Goal: Task Accomplishment & Management: Use online tool/utility

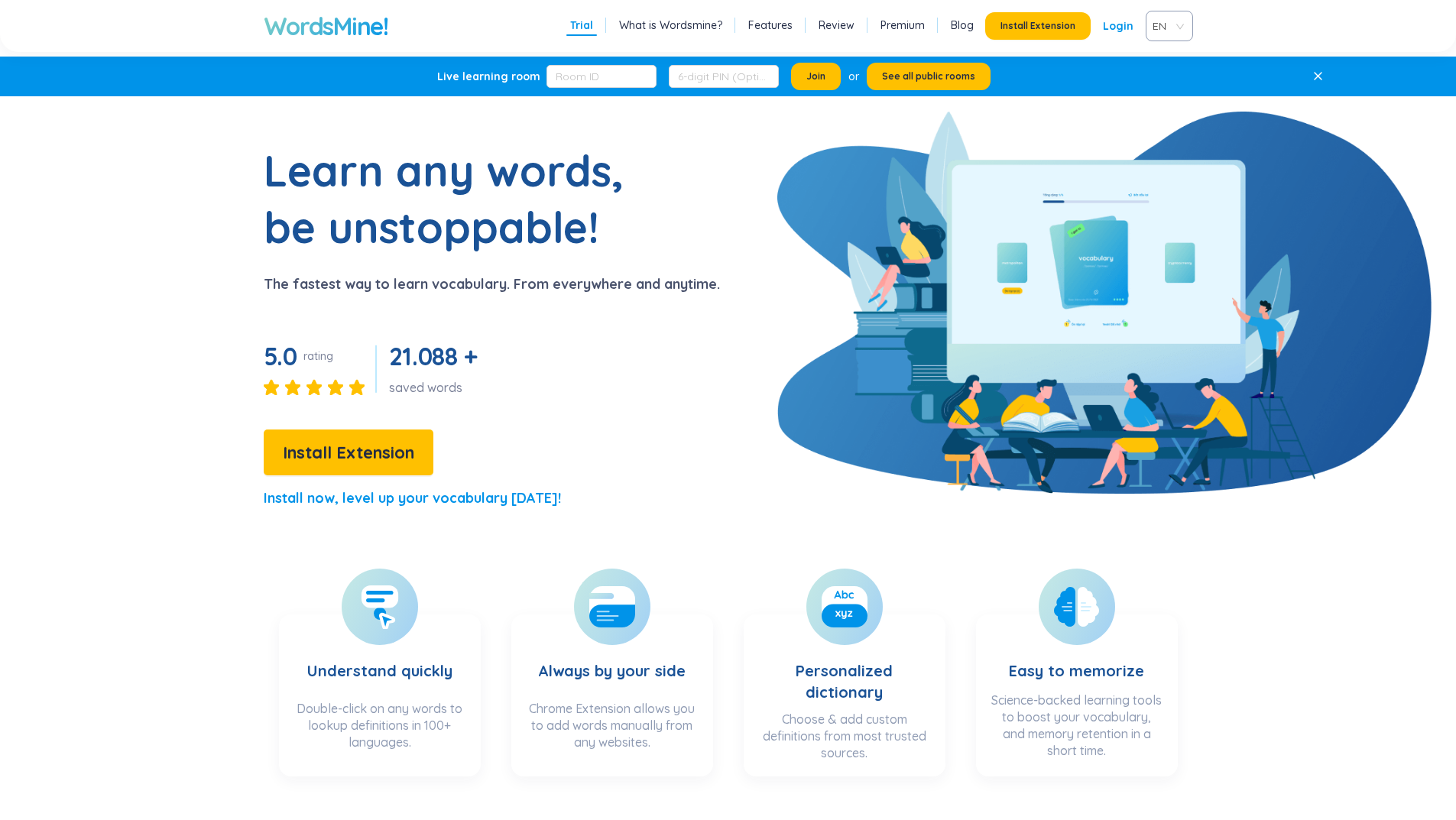
click at [772, 437] on section "Learn any words, be unstoppable! The fastest way to learn vocabulary. From ever…" at bounding box center [728, 332] width 1173 height 381
click at [589, 16] on li "Trial" at bounding box center [581, 25] width 31 height 20
click at [582, 23] on link "Trial" at bounding box center [581, 24] width 23 height 15
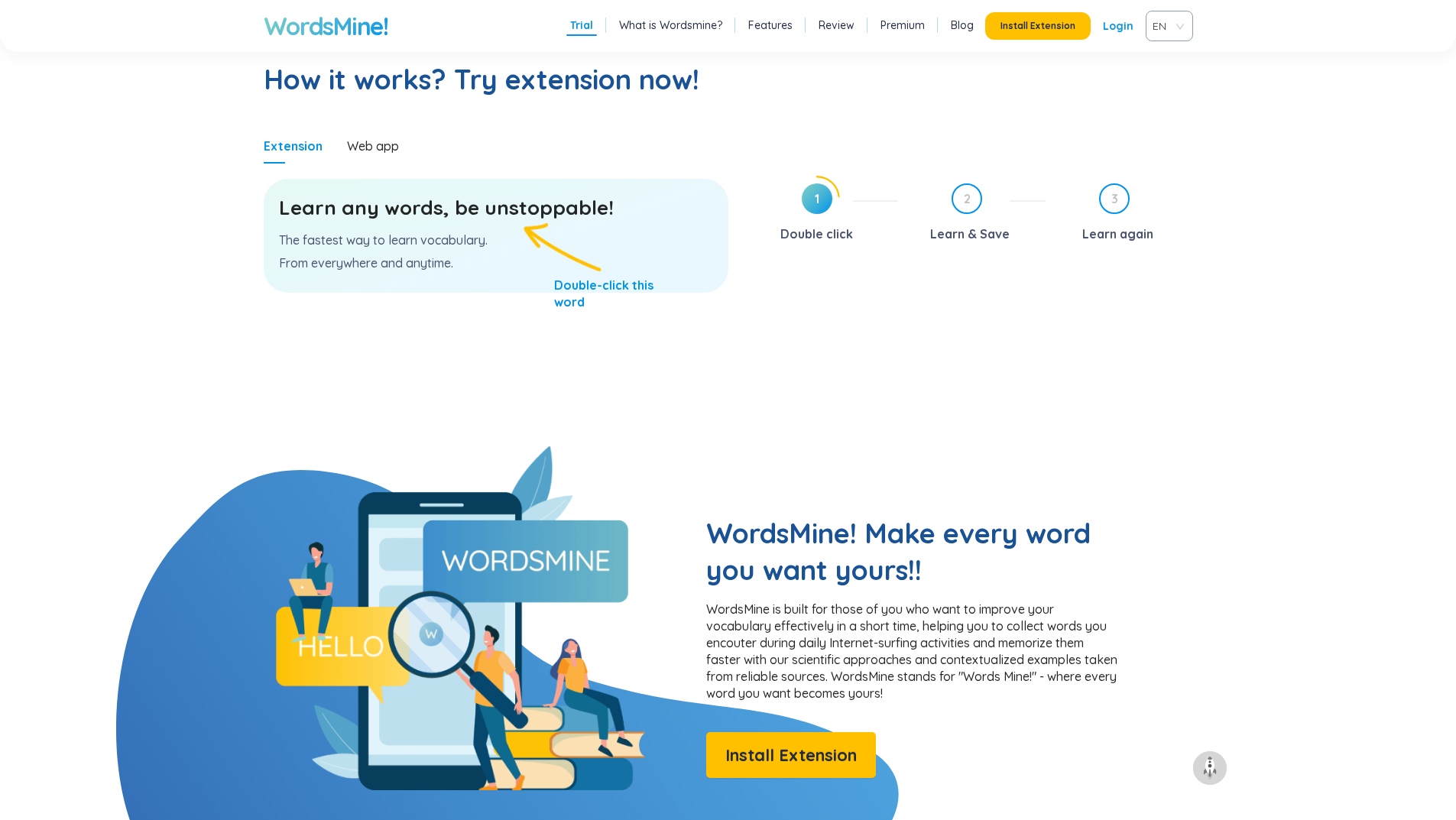
click at [560, 316] on section "Learn any words, be unstoppable! The fastest way to learn vocabulary. From ever…" at bounding box center [496, 304] width 465 height 282
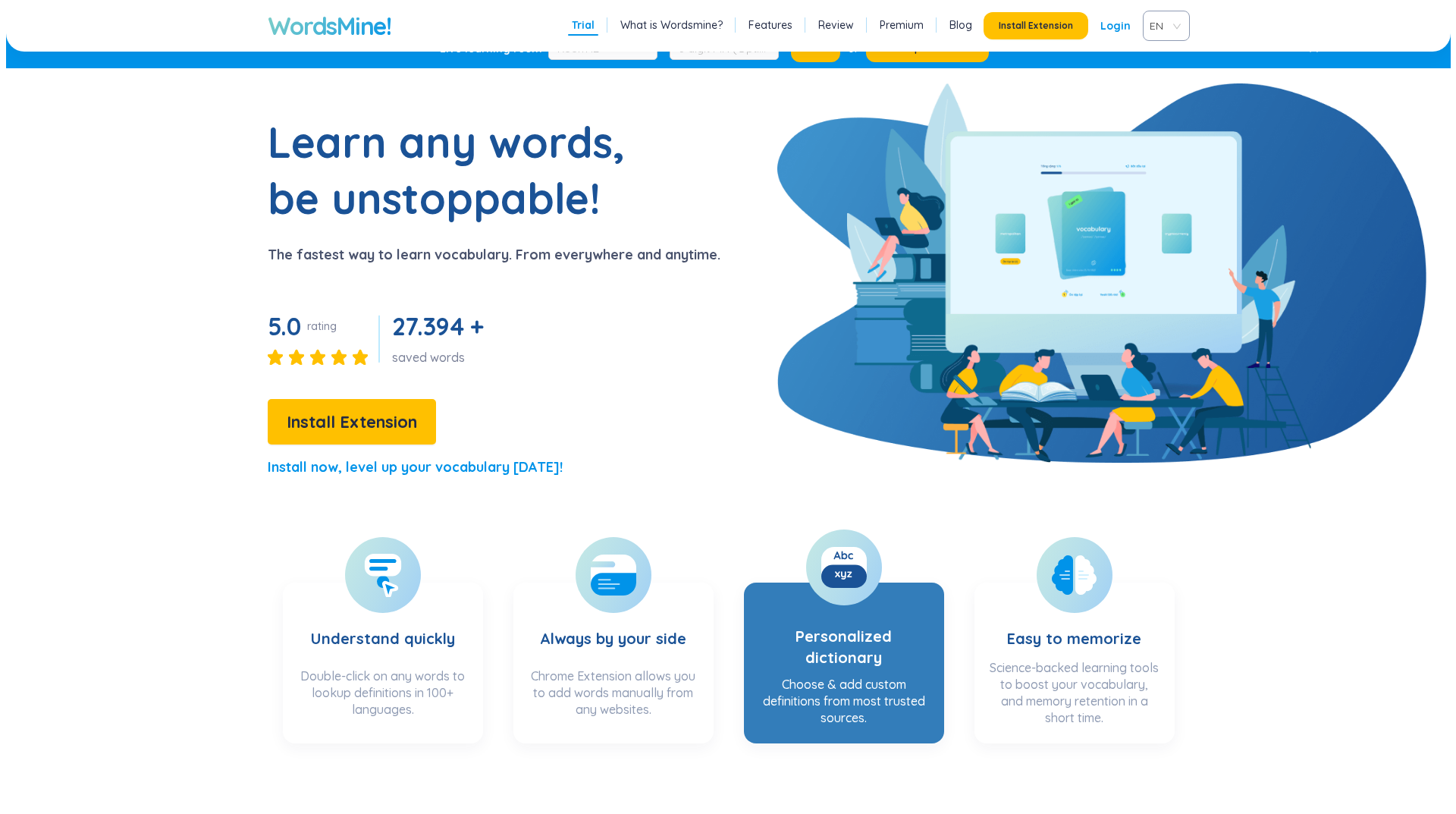
scroll to position [0, 0]
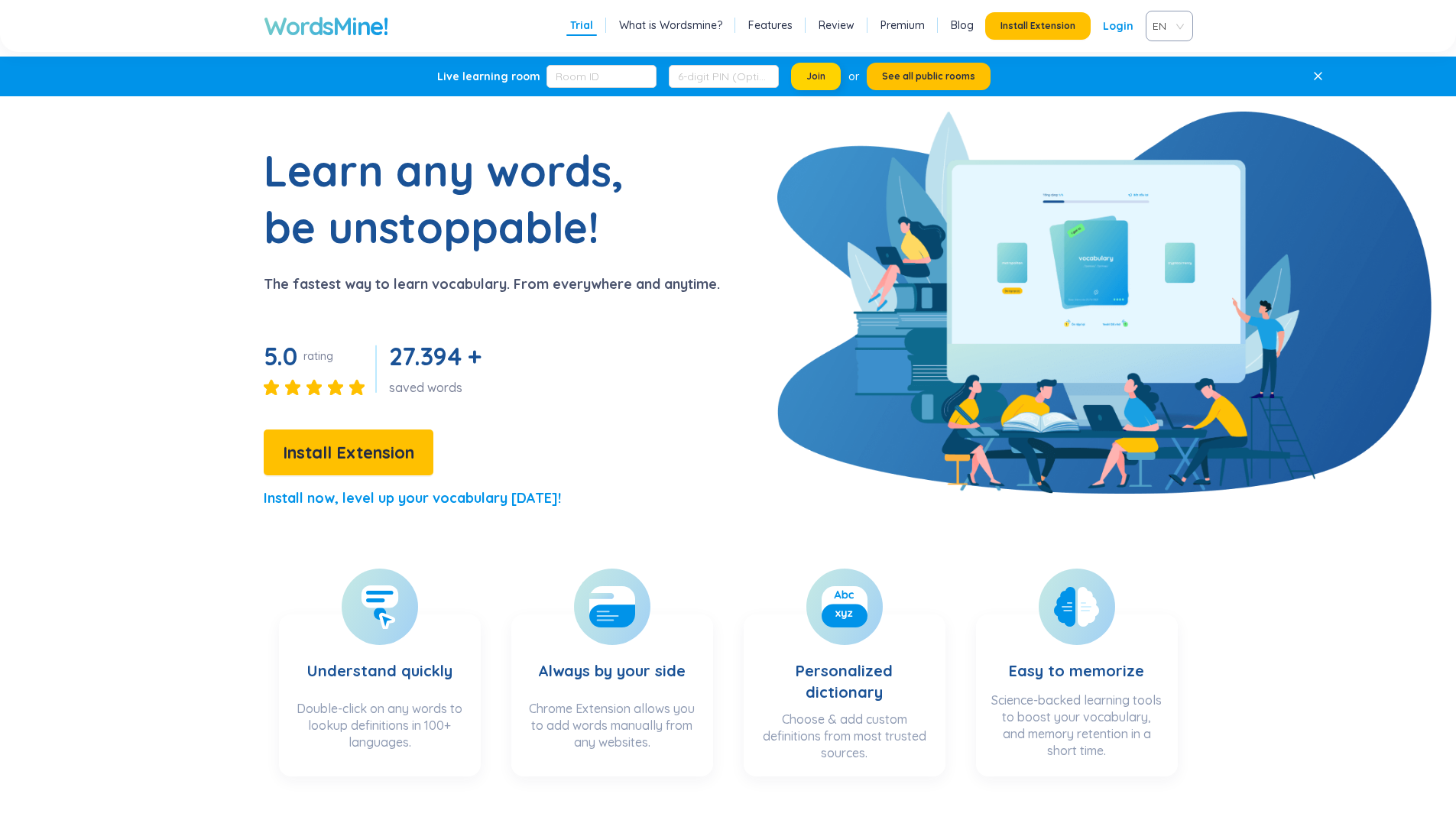
click at [795, 74] on button "Join" at bounding box center [816, 76] width 49 height 27
click at [1122, 26] on link "Login" at bounding box center [1118, 26] width 31 height 27
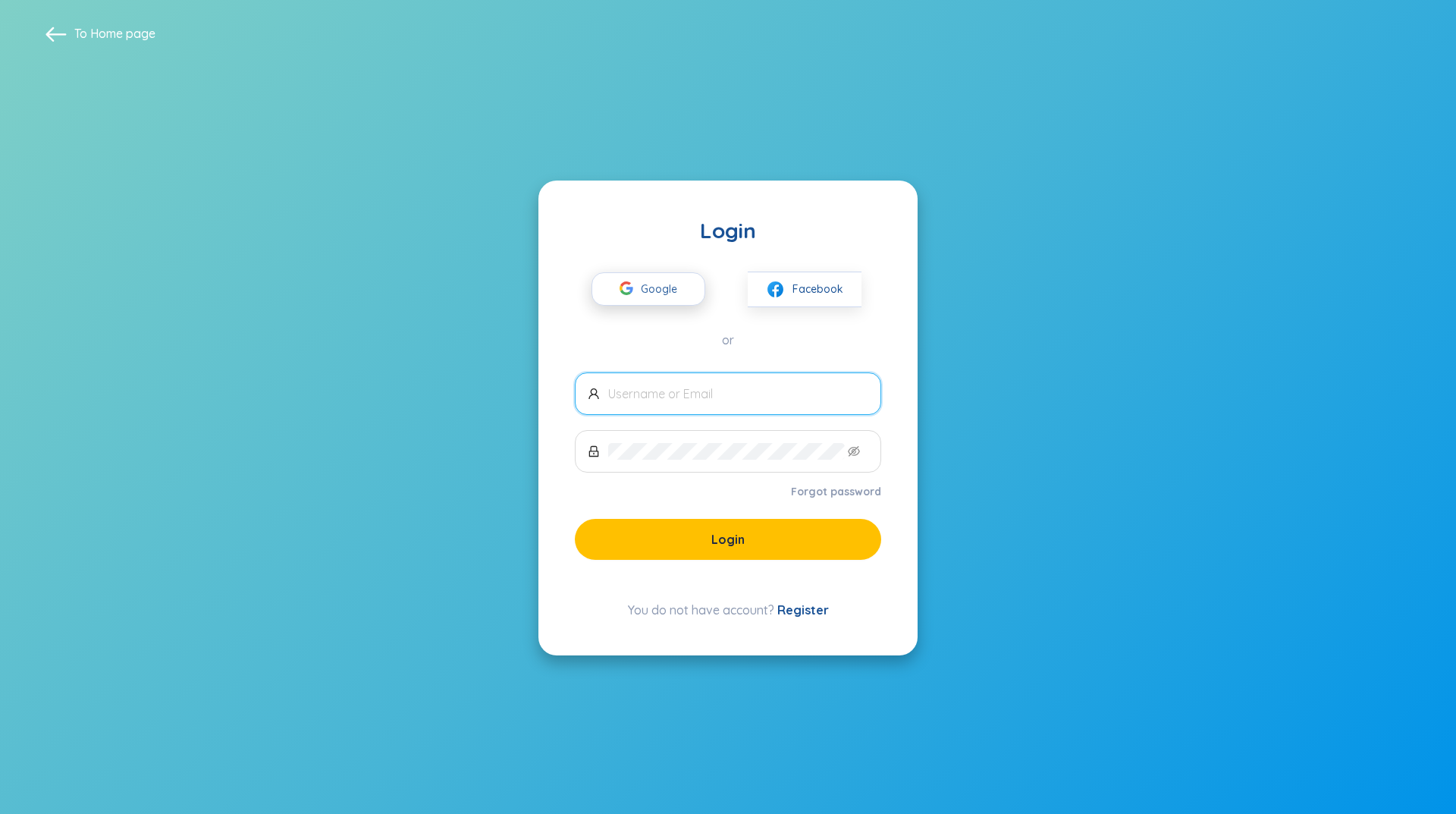
click at [670, 294] on span "Google" at bounding box center [663, 288] width 44 height 32
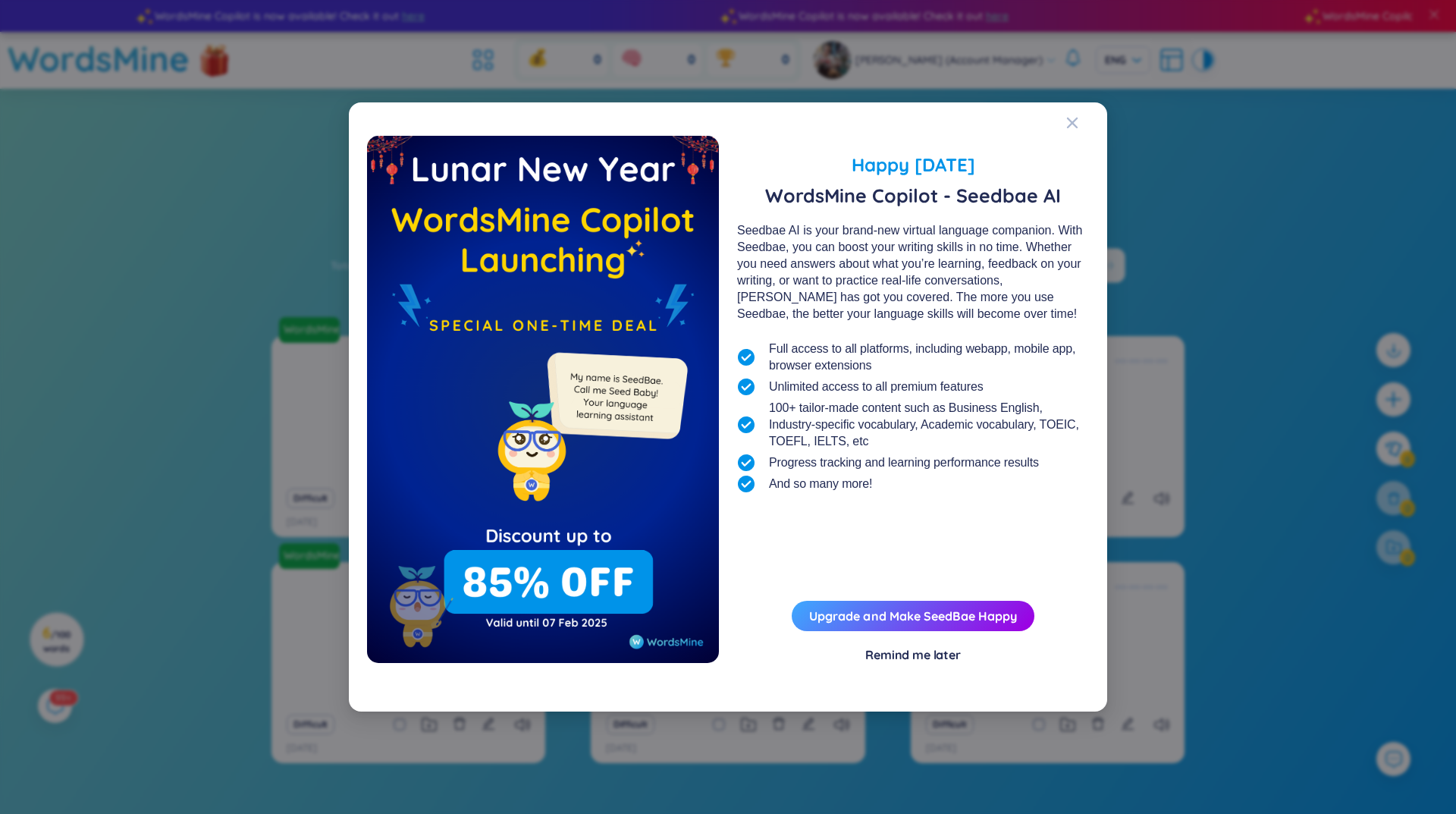
click at [922, 651] on div "Remind me later" at bounding box center [913, 654] width 96 height 16
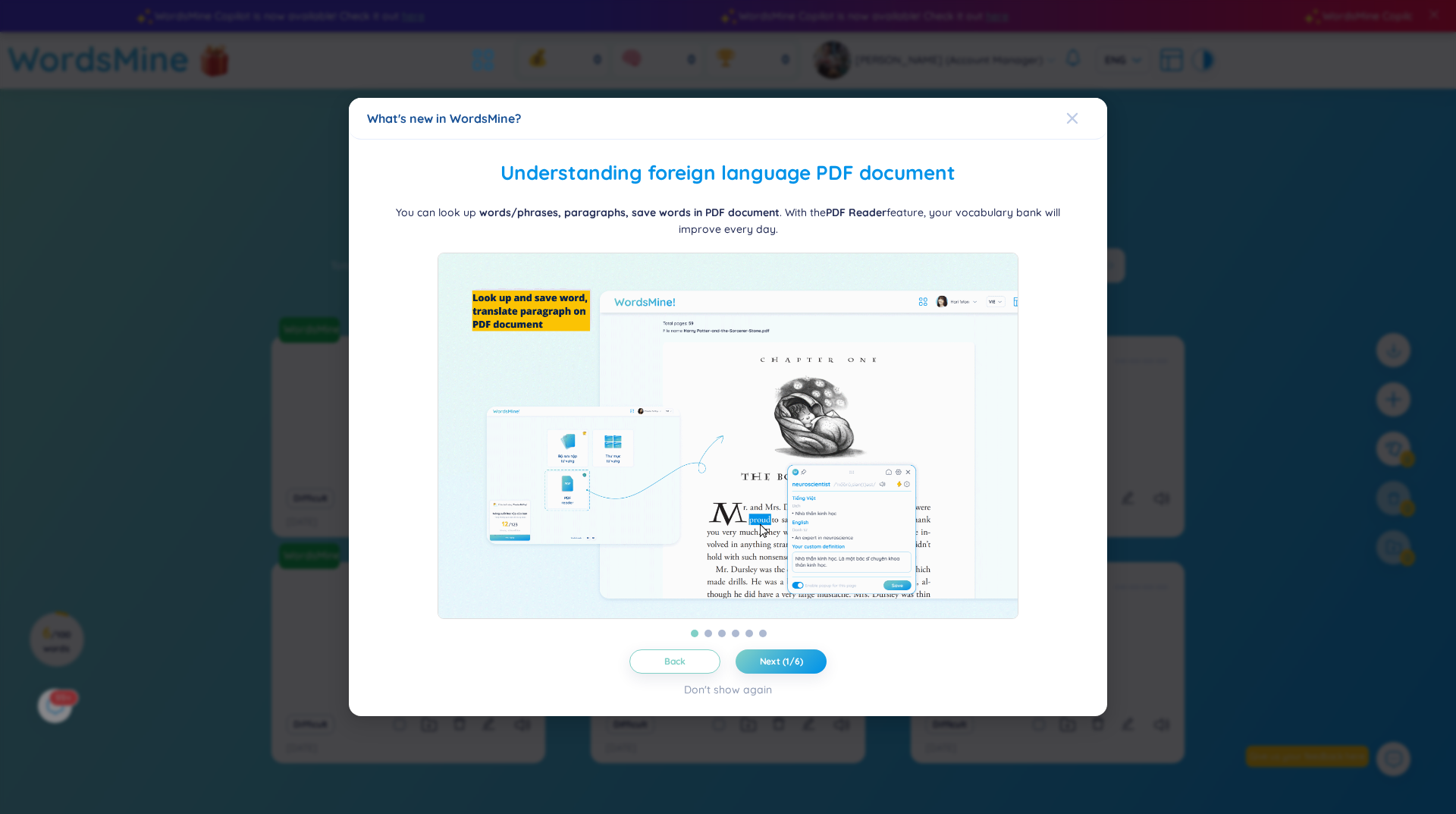
click at [1081, 107] on span "Close" at bounding box center [1087, 118] width 41 height 41
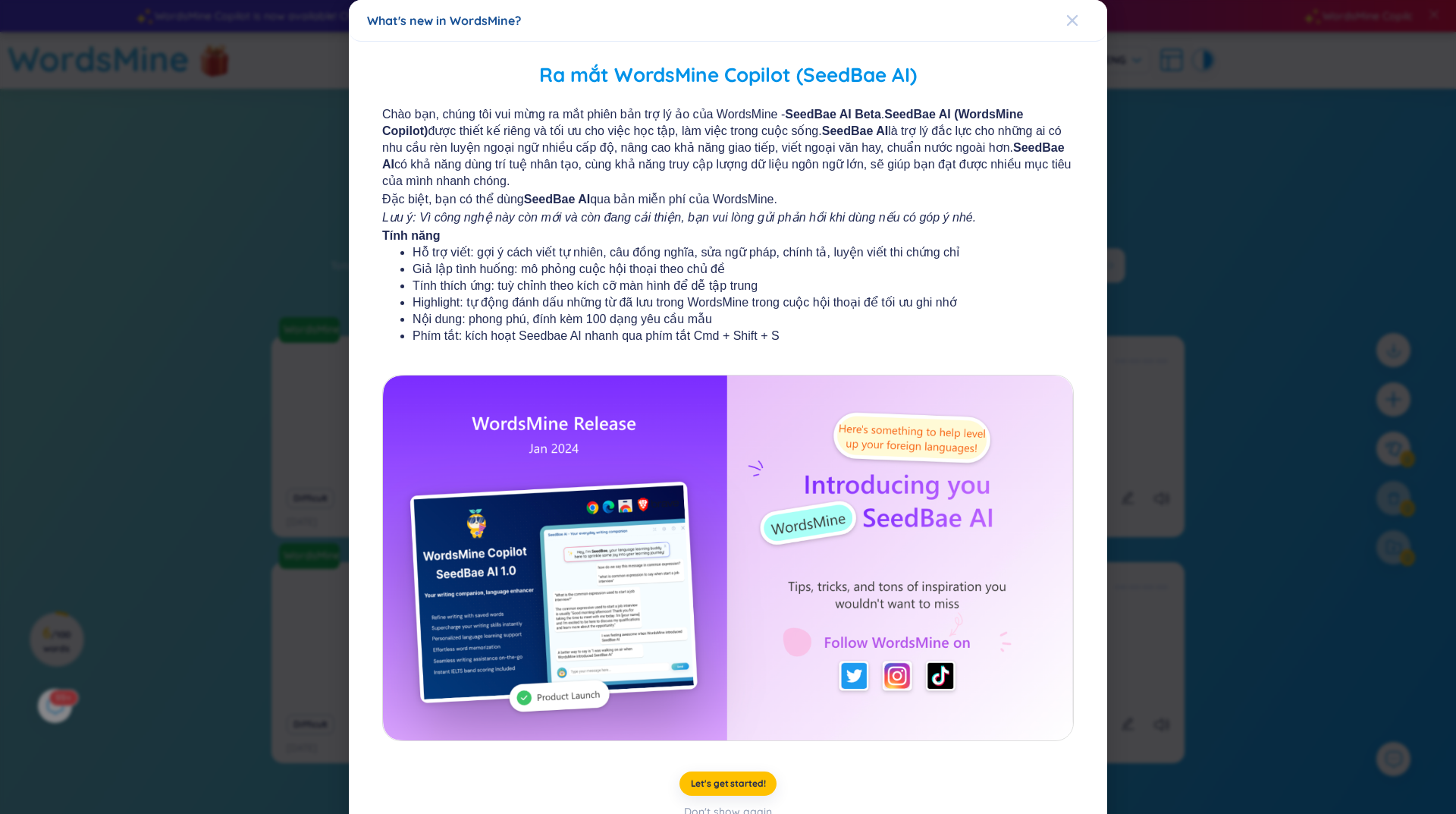
click at [1070, 14] on div "Close" at bounding box center [1073, 20] width 12 height 41
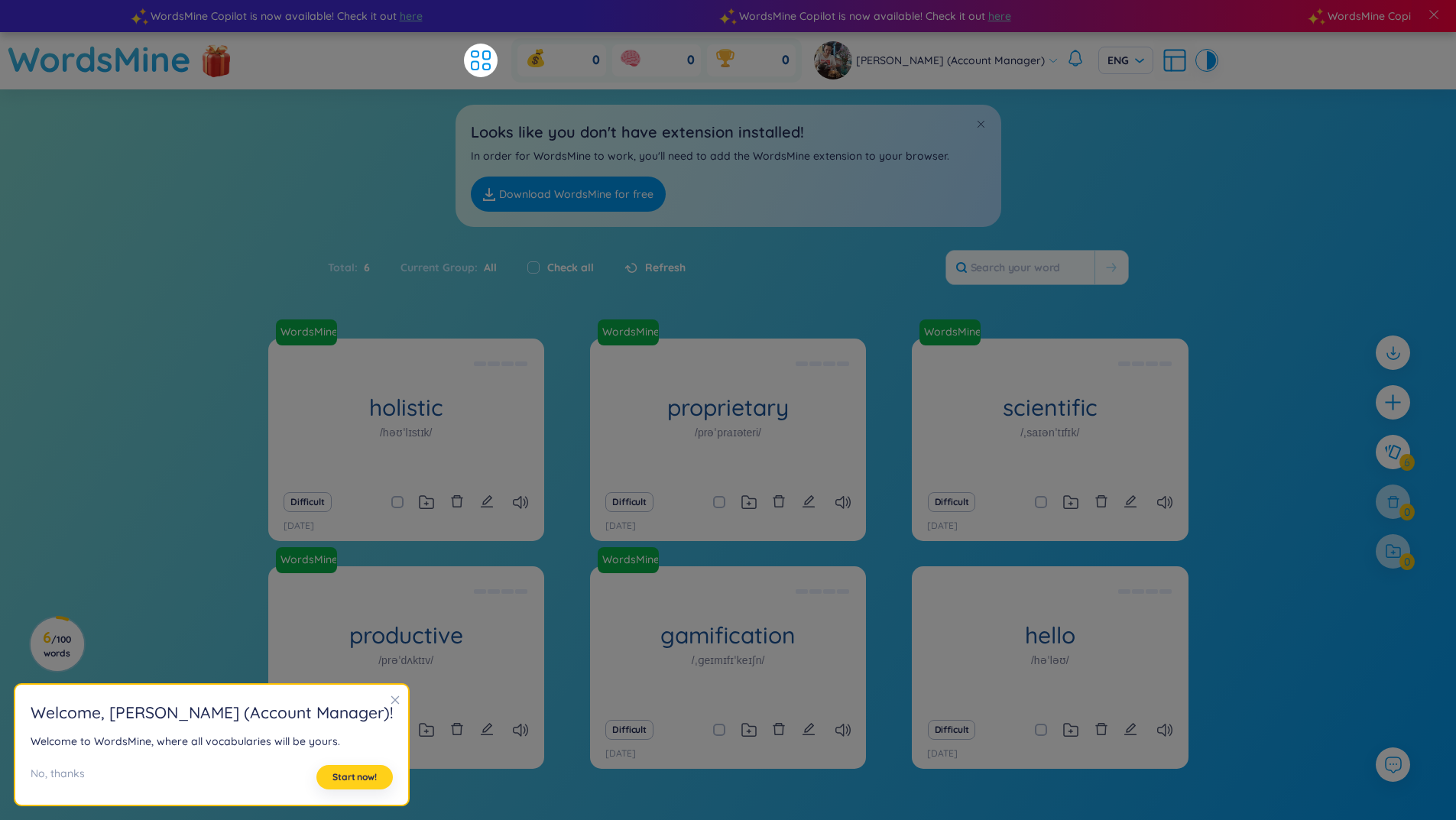
click at [333, 777] on span "Start now!" at bounding box center [355, 777] width 44 height 13
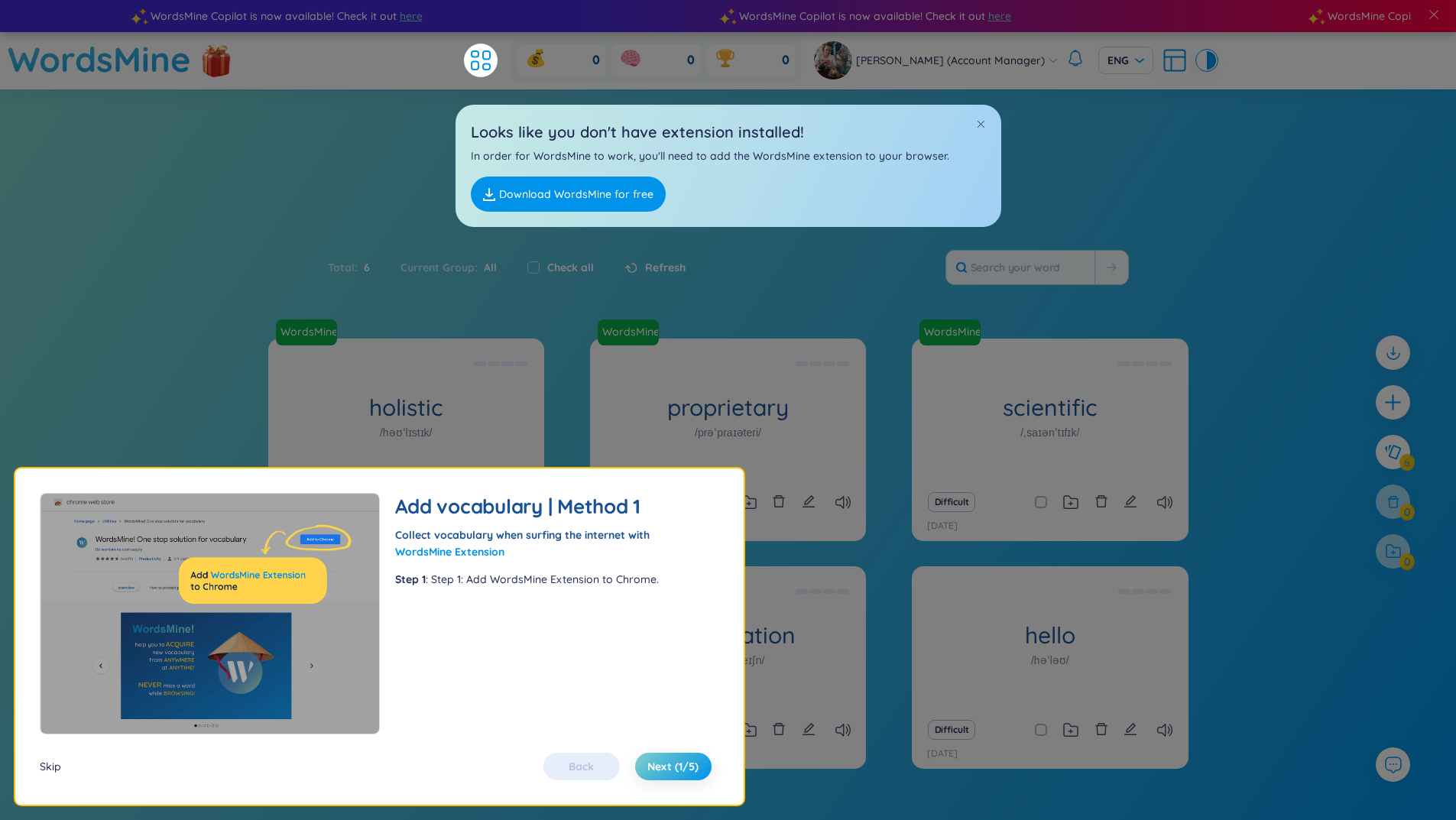
click at [44, 772] on div "Skip" at bounding box center [50, 766] width 21 height 16
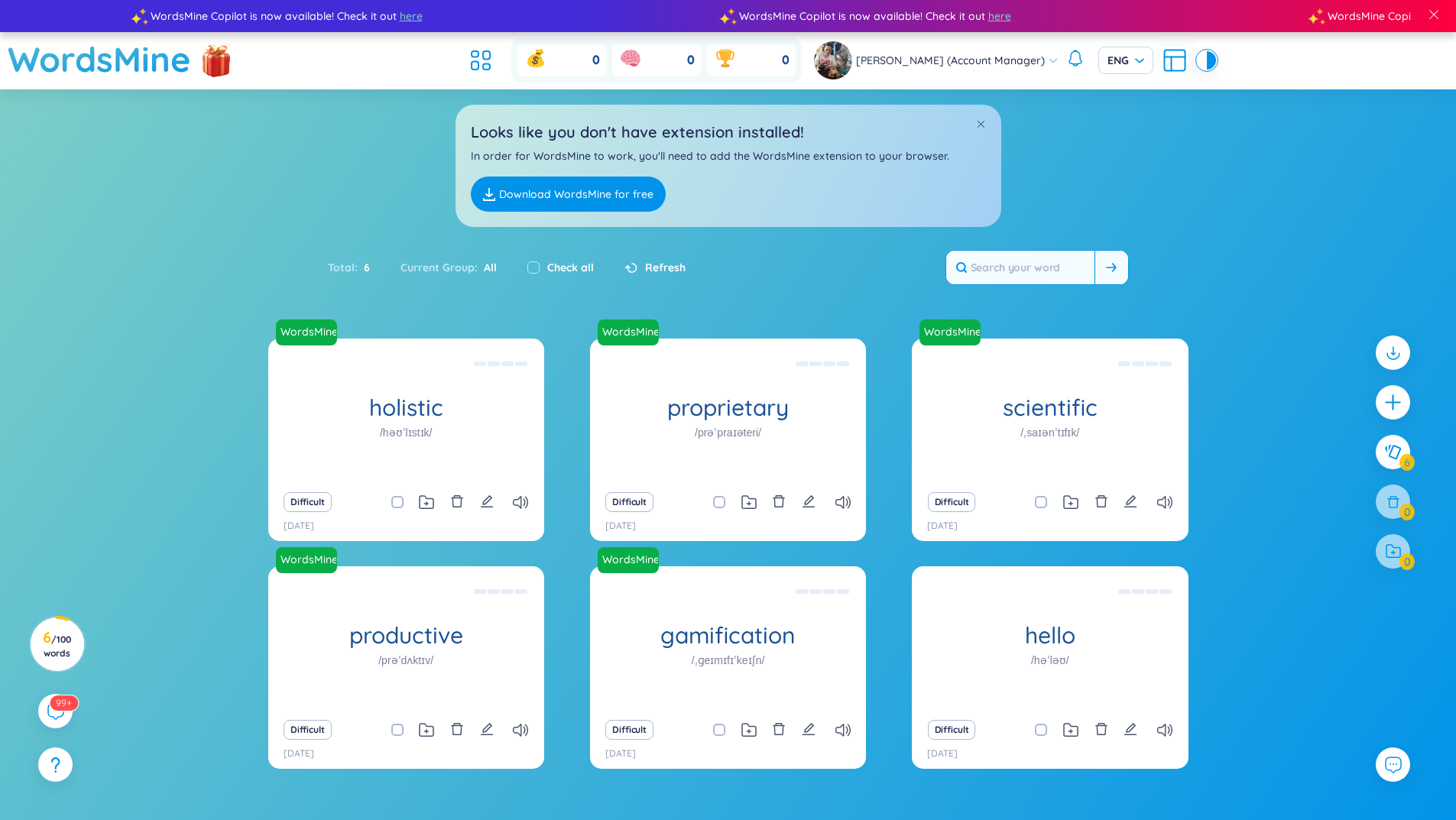
click at [1051, 265] on input "text" at bounding box center [1020, 267] width 148 height 34
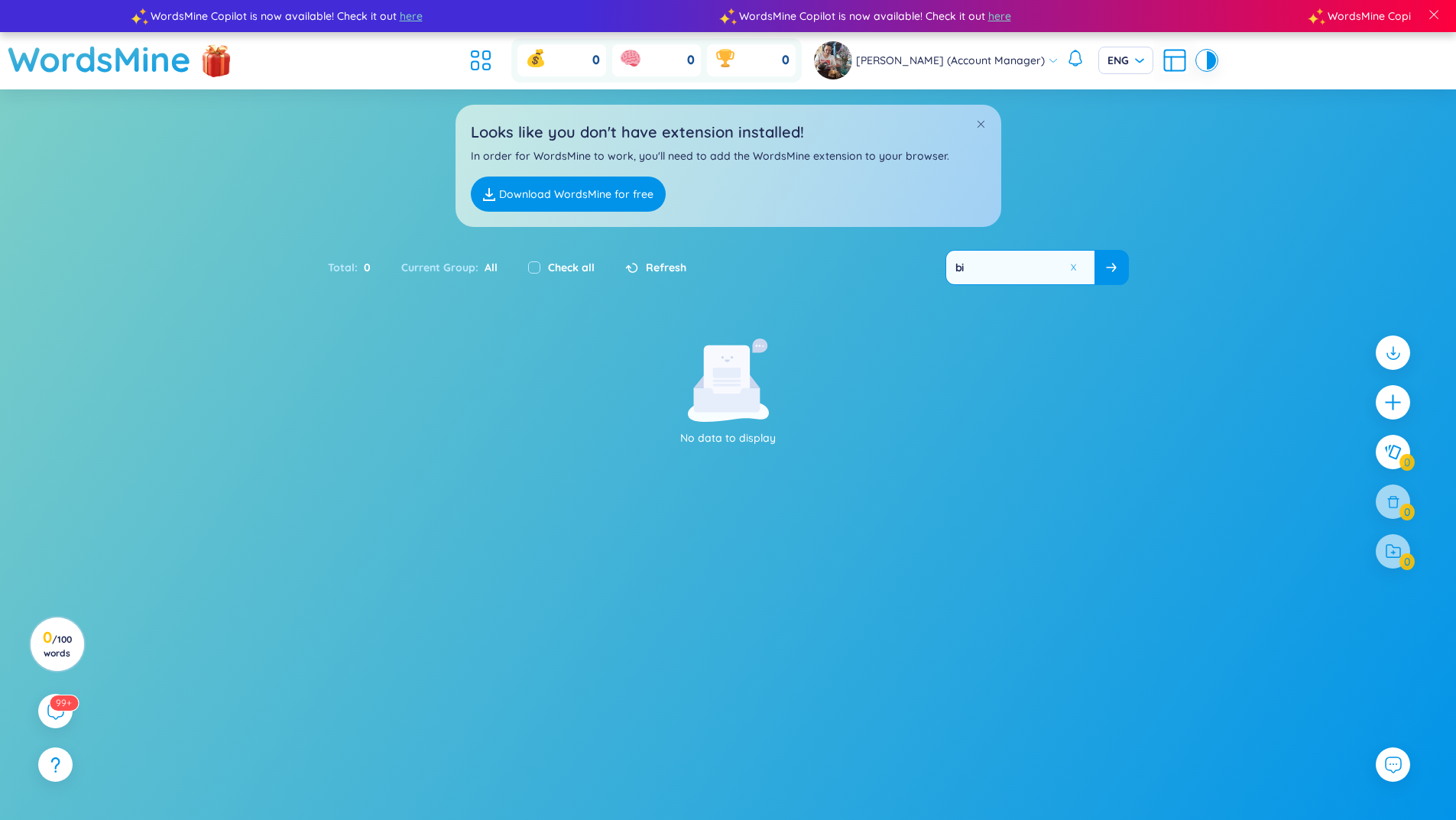
type input "b"
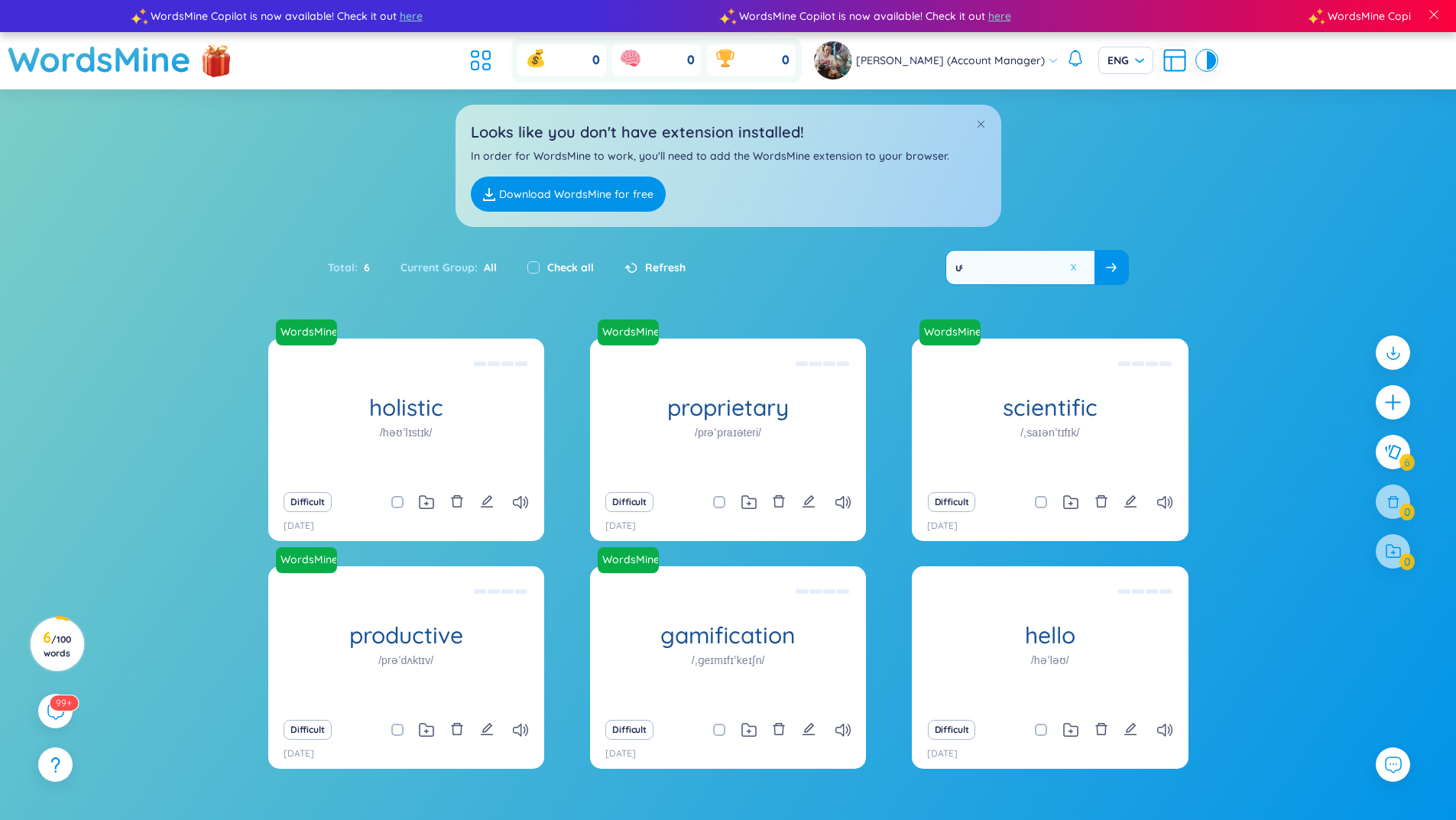
type input "ư"
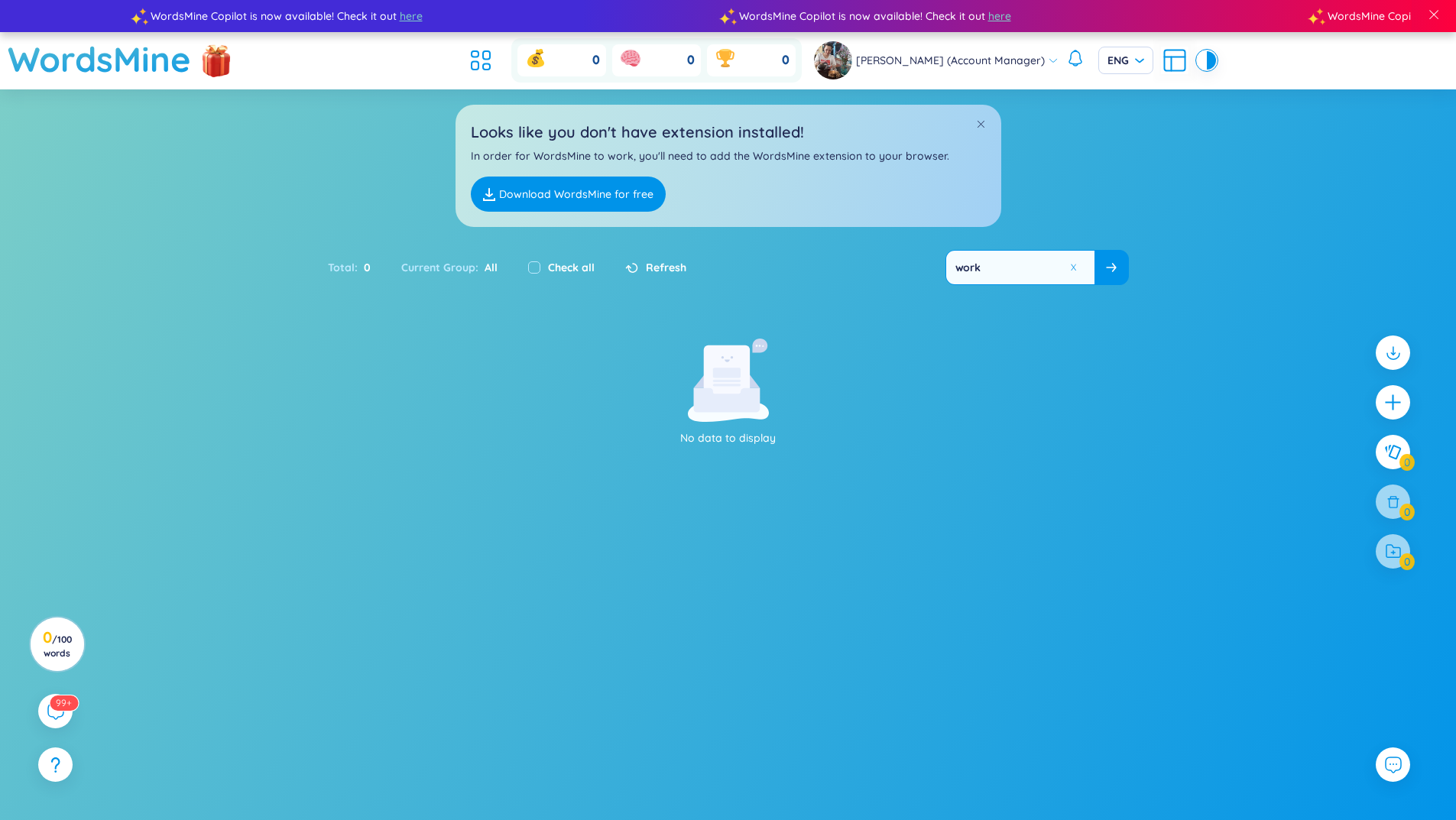
type input "work"
click at [892, 437] on p "No data to display" at bounding box center [728, 437] width 420 height 16
click at [456, 583] on section "No data to display" at bounding box center [728, 584] width 1456 height 492
click at [785, 506] on section "No data to display" at bounding box center [728, 584] width 1456 height 492
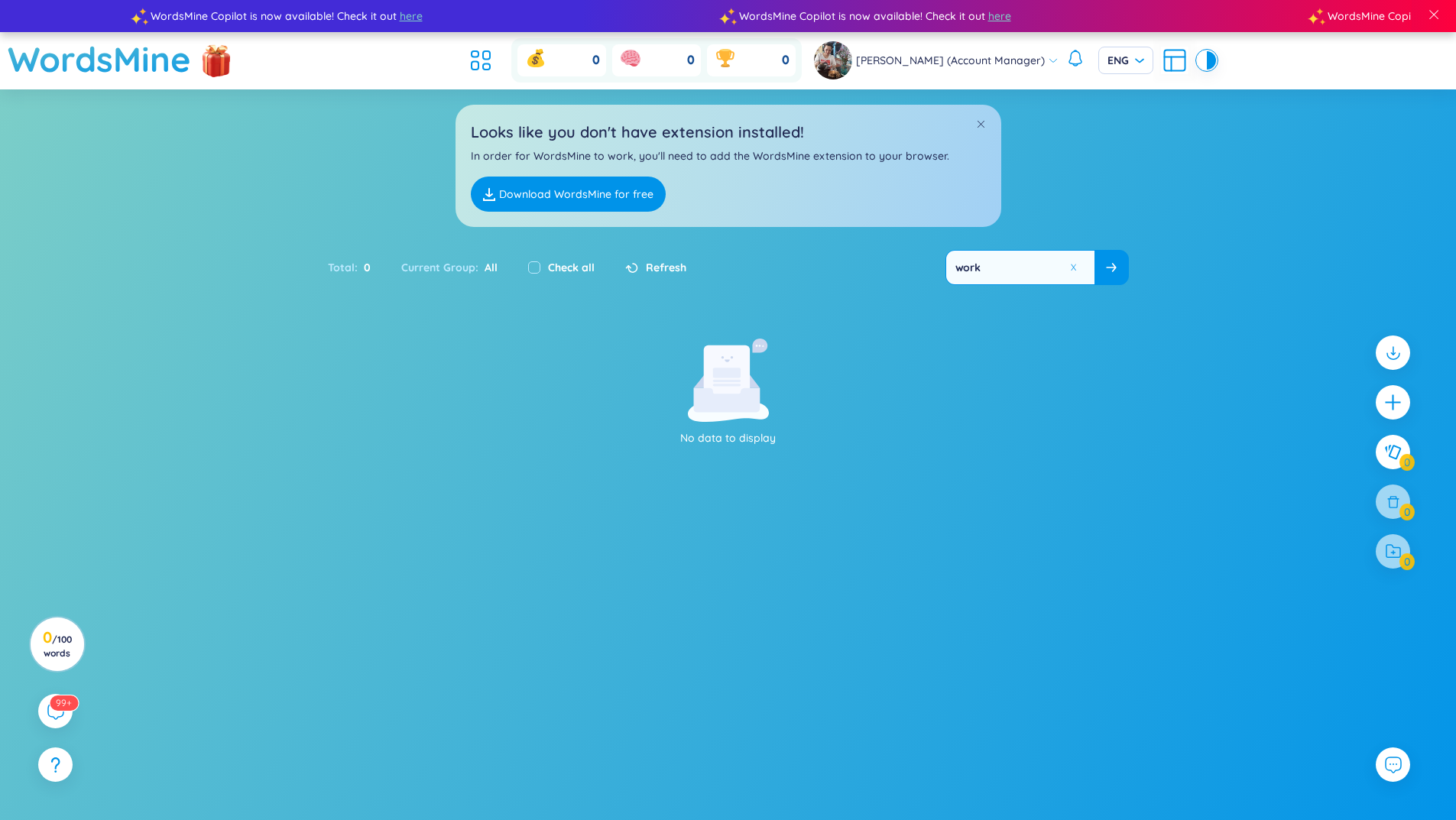
click at [418, 300] on div "Total : 0 Current Group : All Check all Refresh work" at bounding box center [728, 275] width 954 height 66
click at [987, 122] on div "Looks like you don't have extension installed! In order for WordsMine to work, …" at bounding box center [728, 166] width 546 height 122
click at [979, 121] on span at bounding box center [980, 124] width 11 height 11
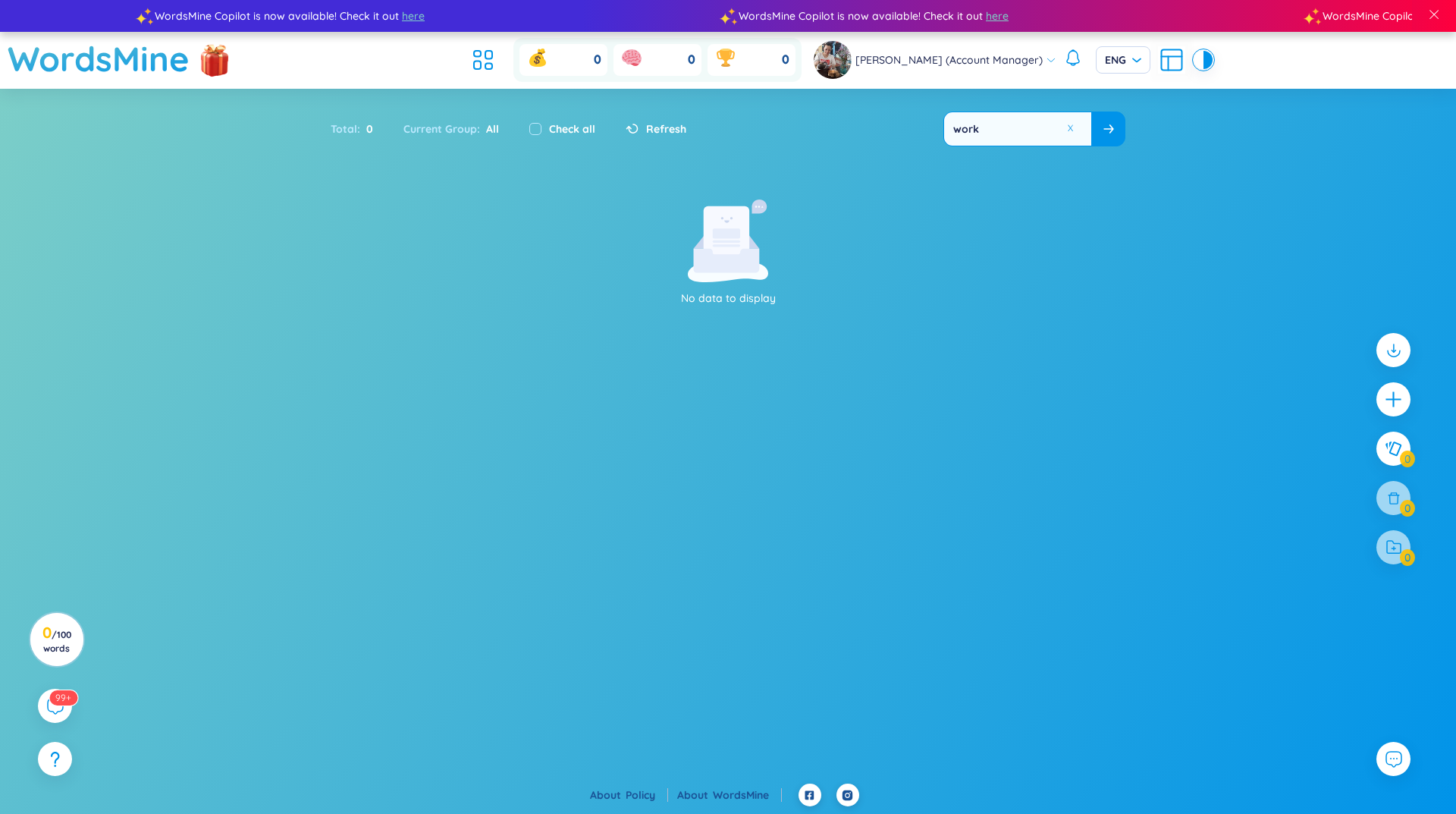
click at [953, 433] on section "No data to display" at bounding box center [728, 443] width 1456 height 488
click at [1163, 388] on section "No data to display" at bounding box center [728, 443] width 1456 height 488
click at [1382, 388] on div at bounding box center [1394, 400] width 38 height 38
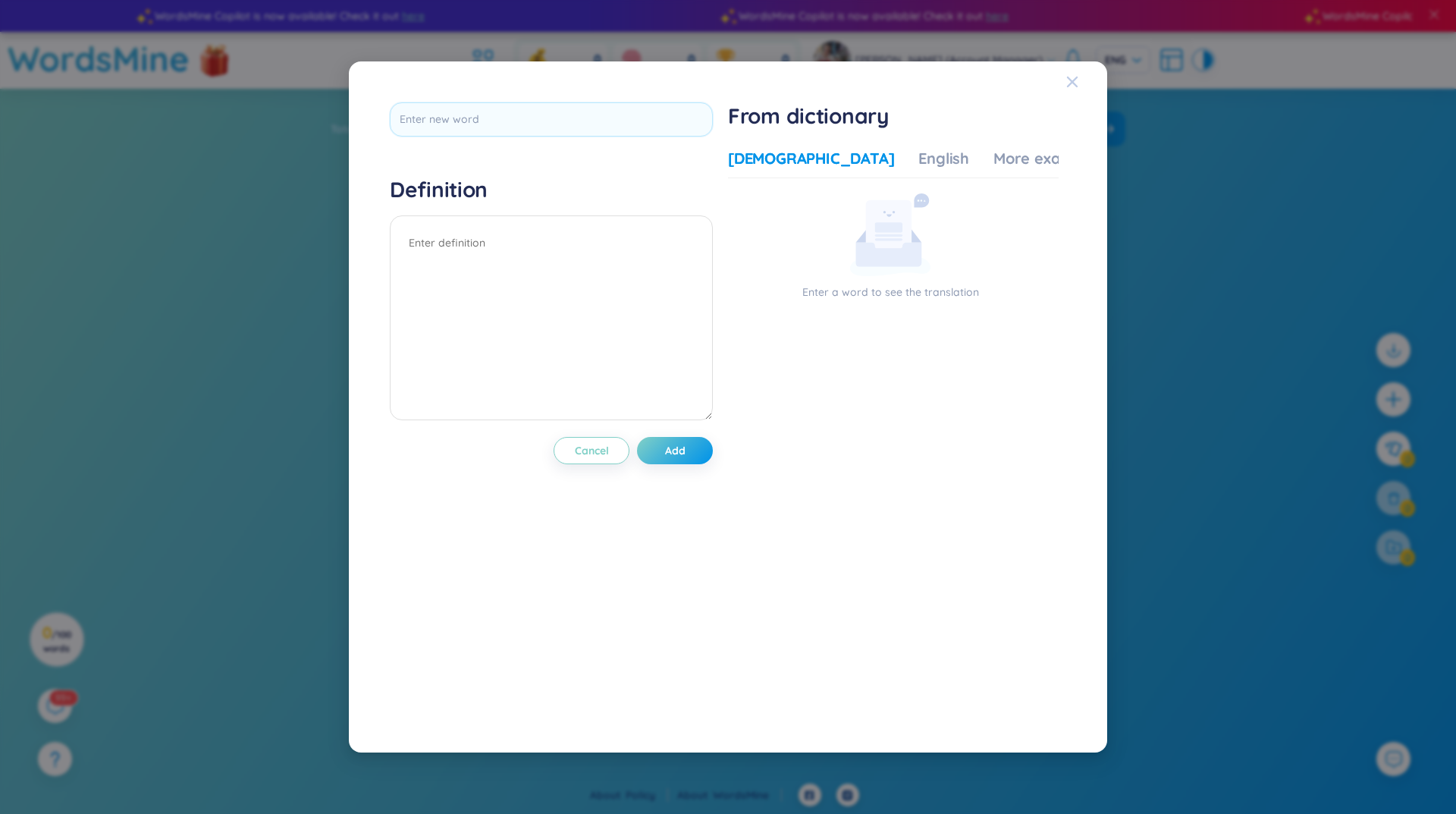
click at [1075, 85] on icon "Close" at bounding box center [1073, 82] width 11 height 11
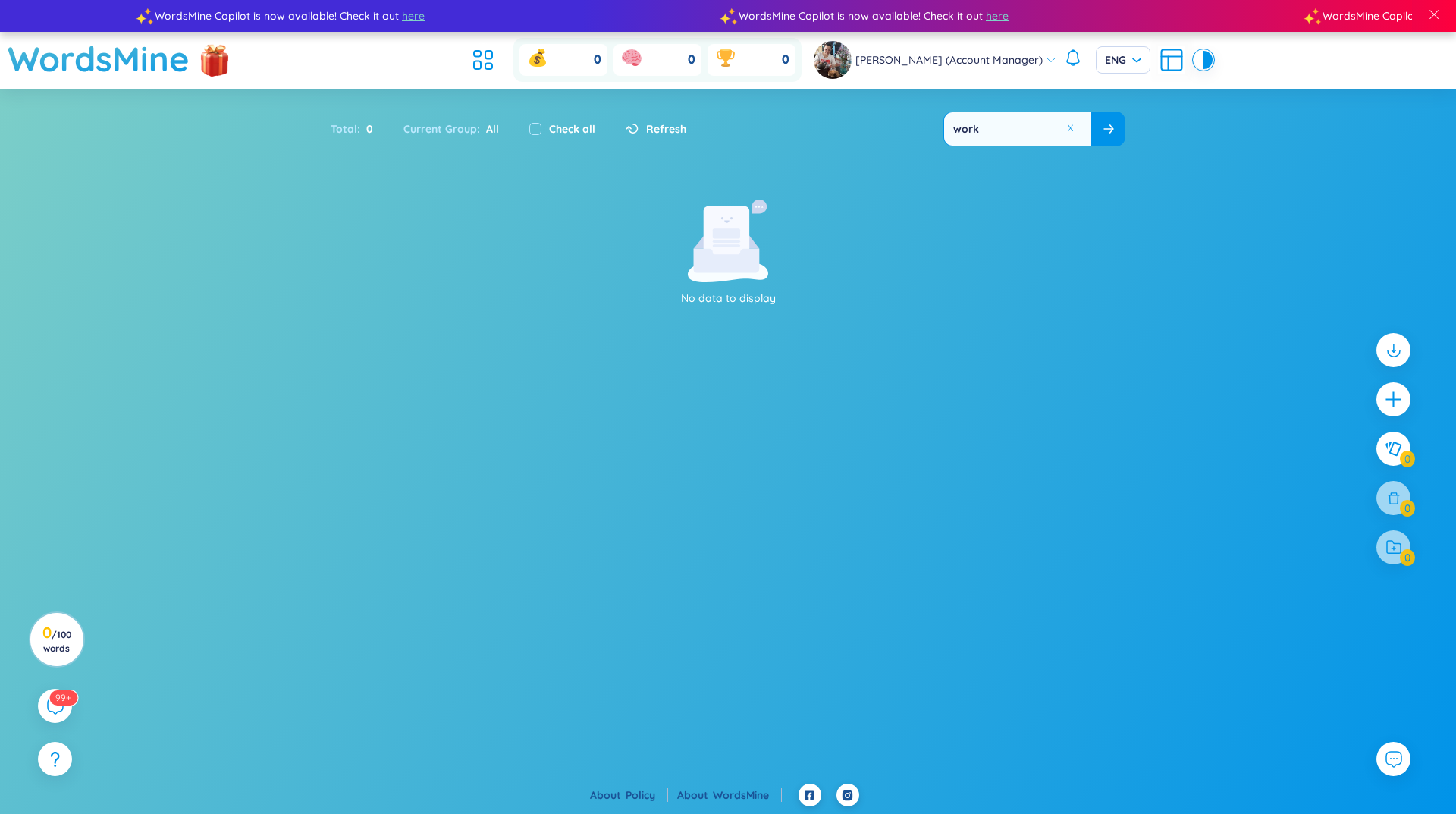
drag, startPoint x: 1159, startPoint y: 325, endPoint x: 1013, endPoint y: 151, distance: 227.1
click at [1155, 317] on div "No data to display" at bounding box center [728, 273] width 1456 height 148
click at [1148, 307] on div "No data to display" at bounding box center [728, 273] width 1456 height 148
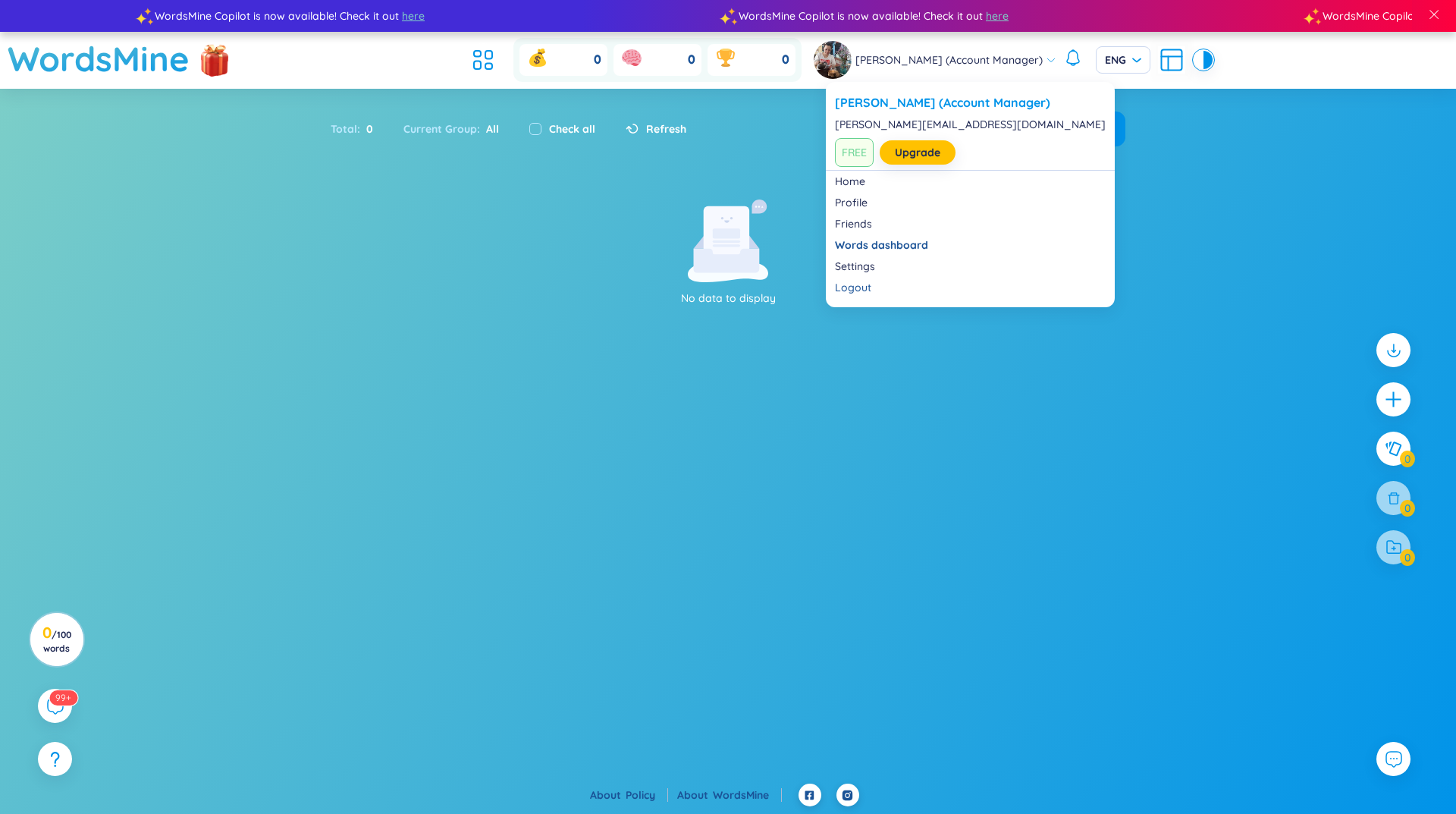
click at [873, 51] on span "[PERSON_NAME] (Account Manager)" at bounding box center [949, 59] width 187 height 16
click at [855, 181] on link "Home" at bounding box center [971, 181] width 271 height 15
click at [855, 181] on body "WordsMine Copilot is now available! Check it out here WordsMine Copilot is now …" at bounding box center [728, 407] width 1456 height 814
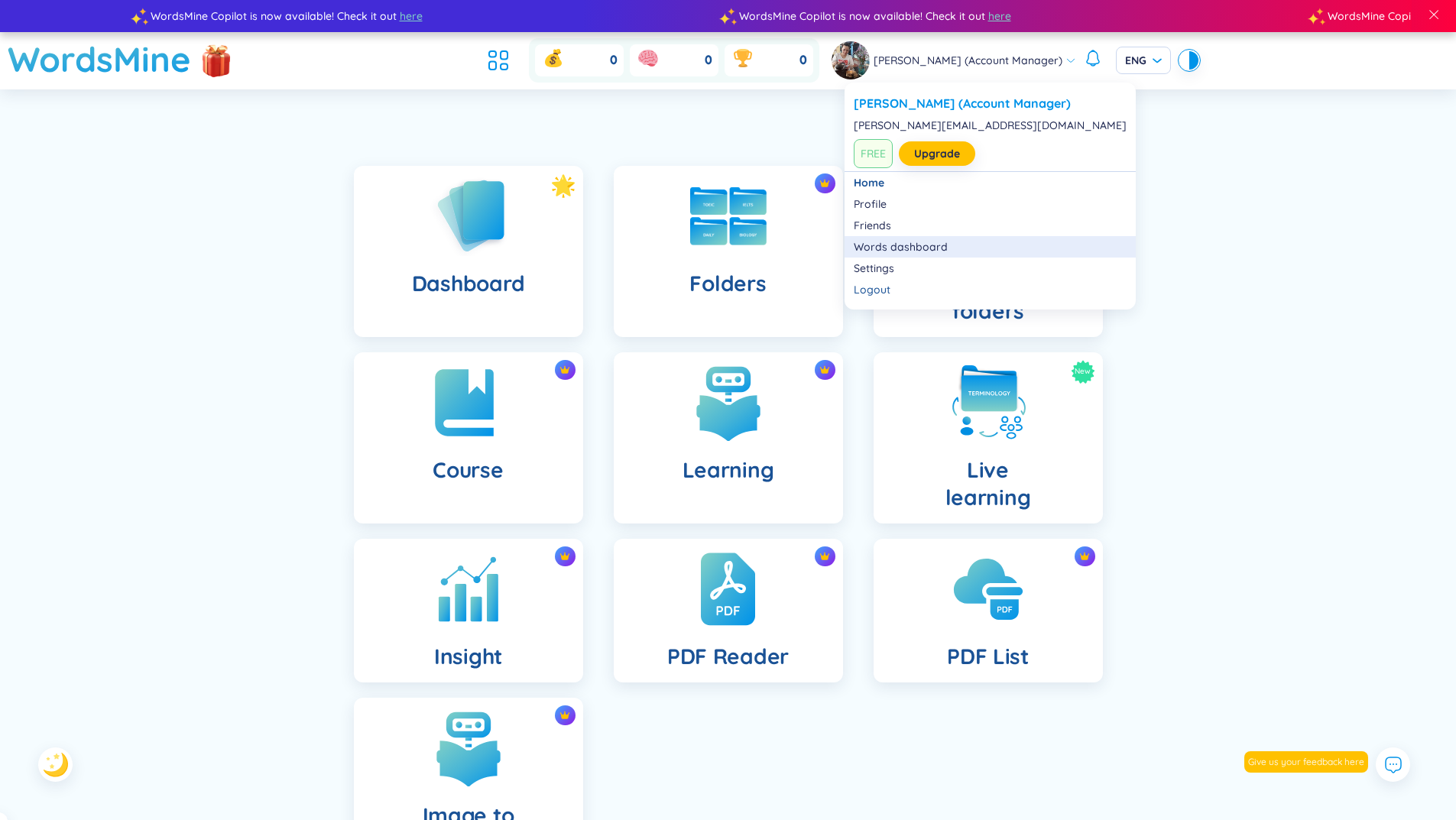
click at [915, 250] on link "Words dashboard" at bounding box center [990, 246] width 273 height 15
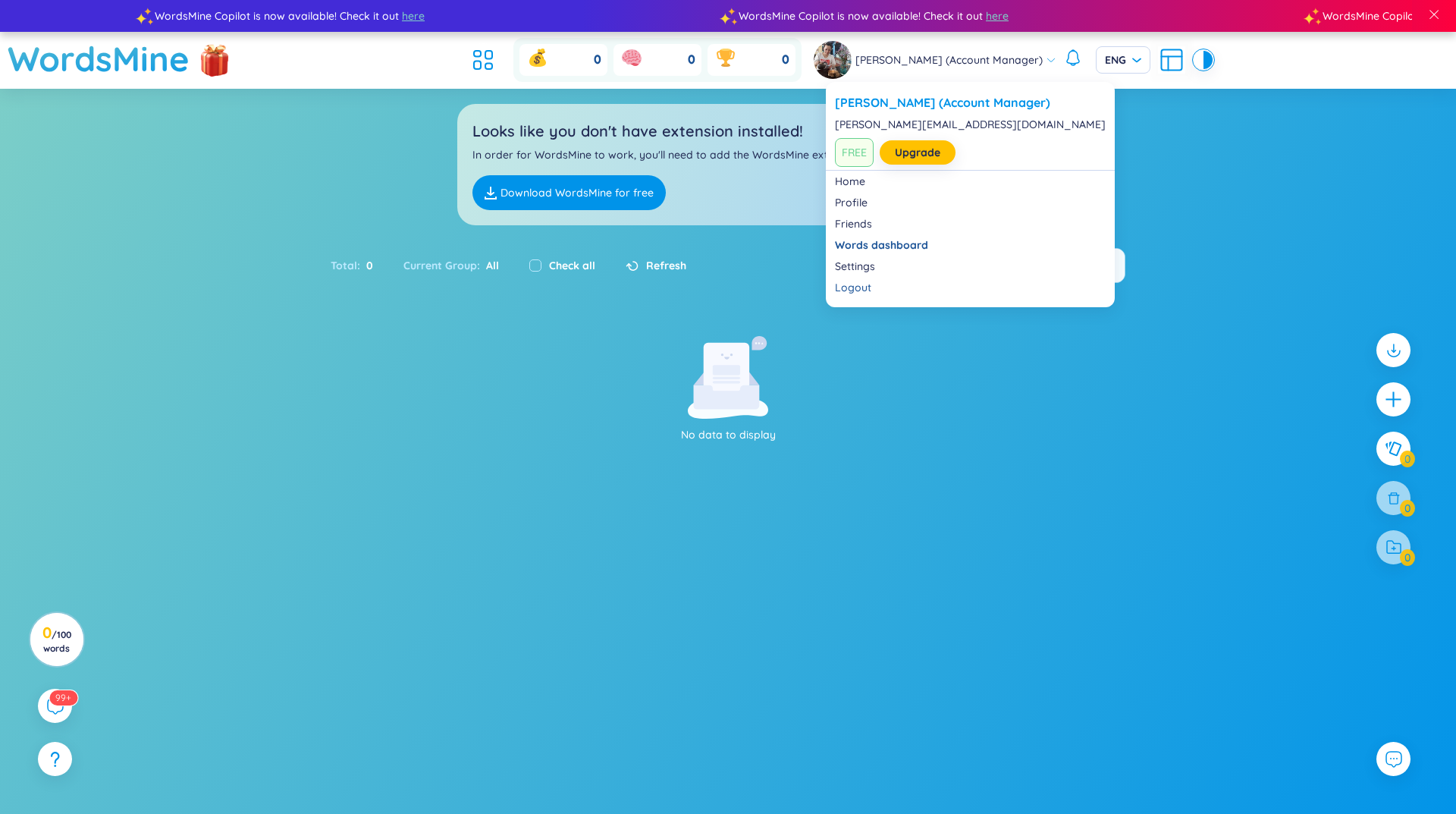
click at [1046, 55] on icon at bounding box center [1052, 60] width 11 height 11
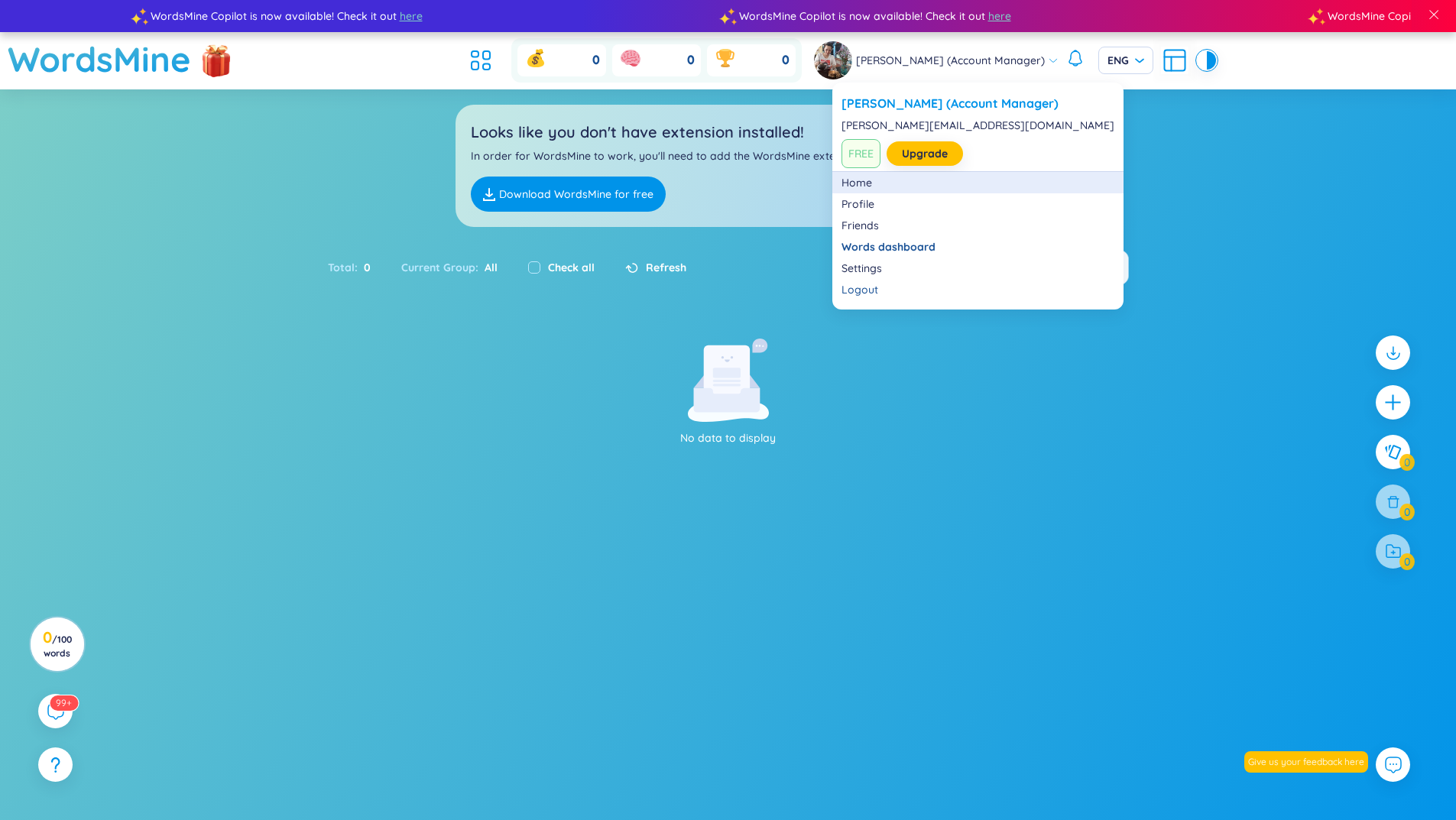
click at [860, 188] on link "Home" at bounding box center [978, 182] width 273 height 15
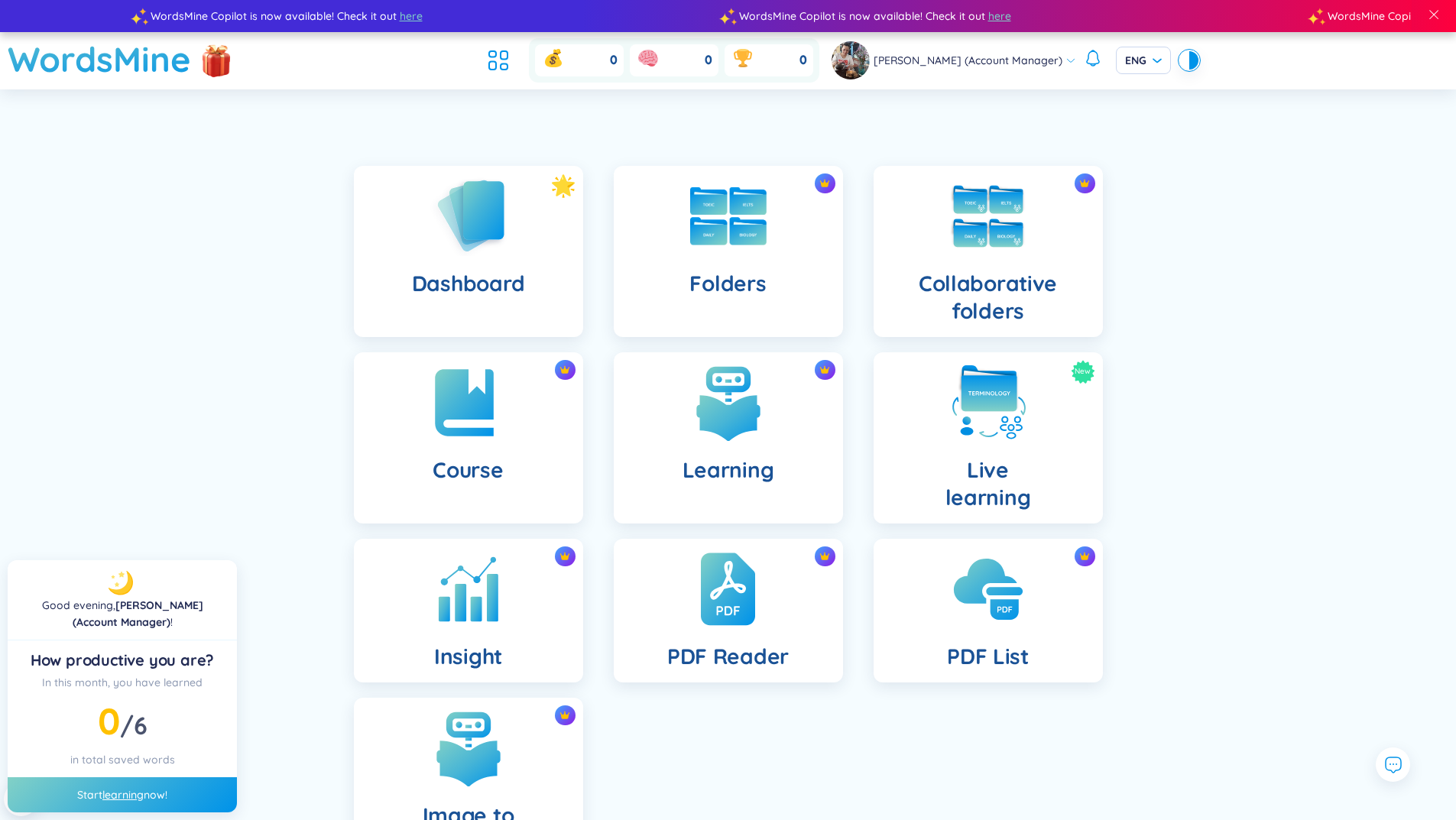
scroll to position [133, 0]
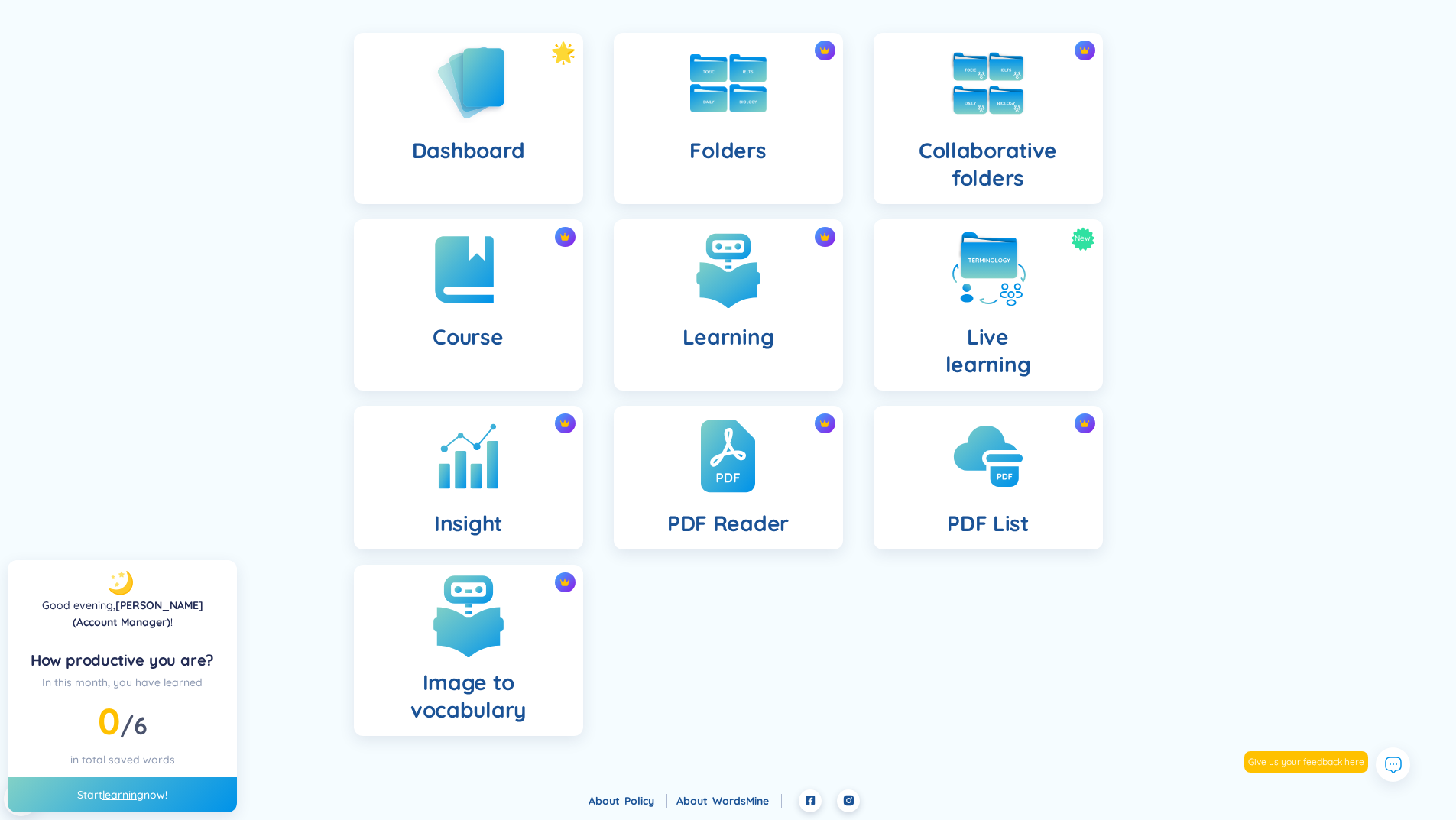
click at [474, 650] on img at bounding box center [468, 614] width 84 height 84
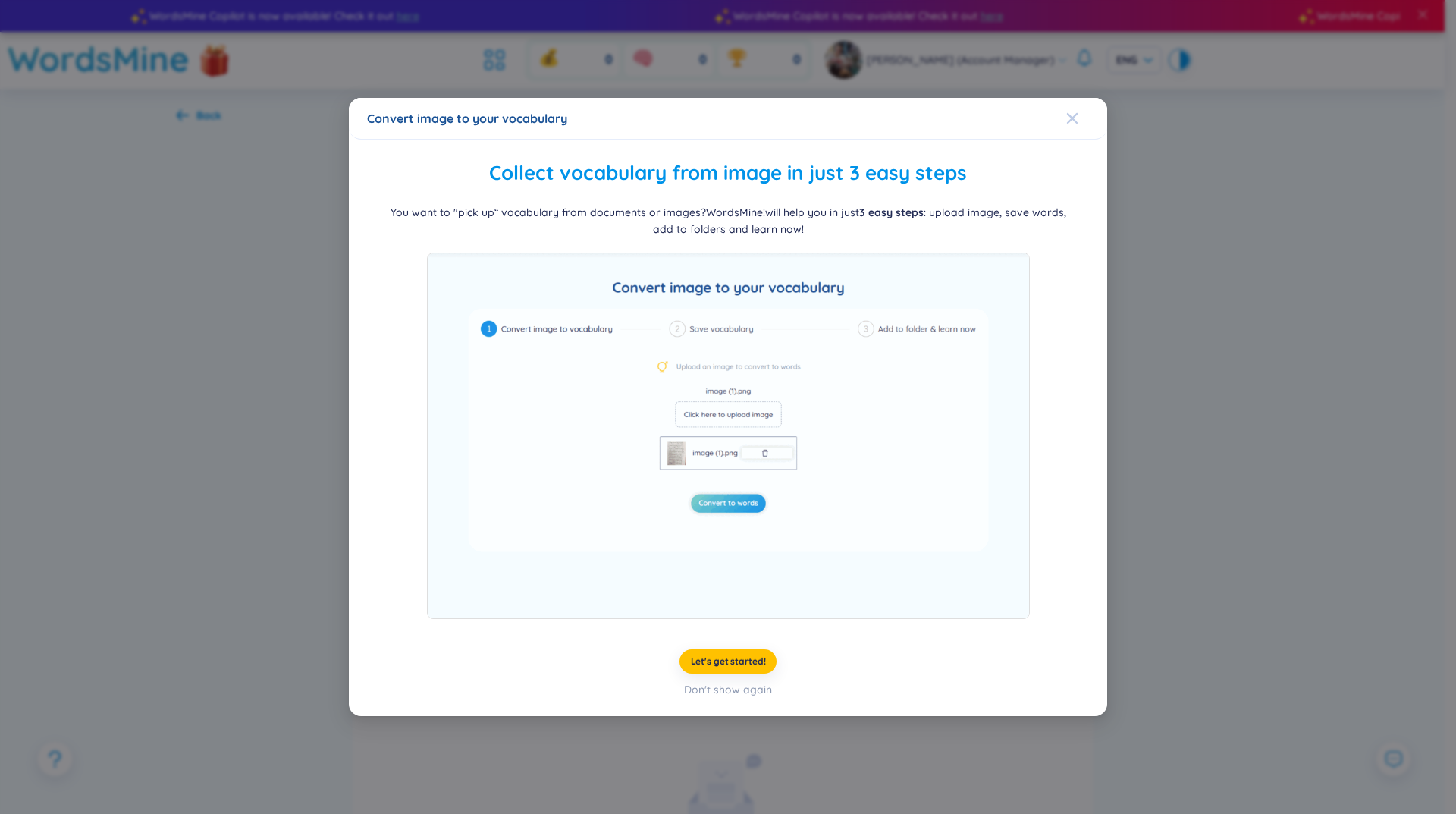
click at [1073, 119] on icon "Close" at bounding box center [1073, 118] width 11 height 11
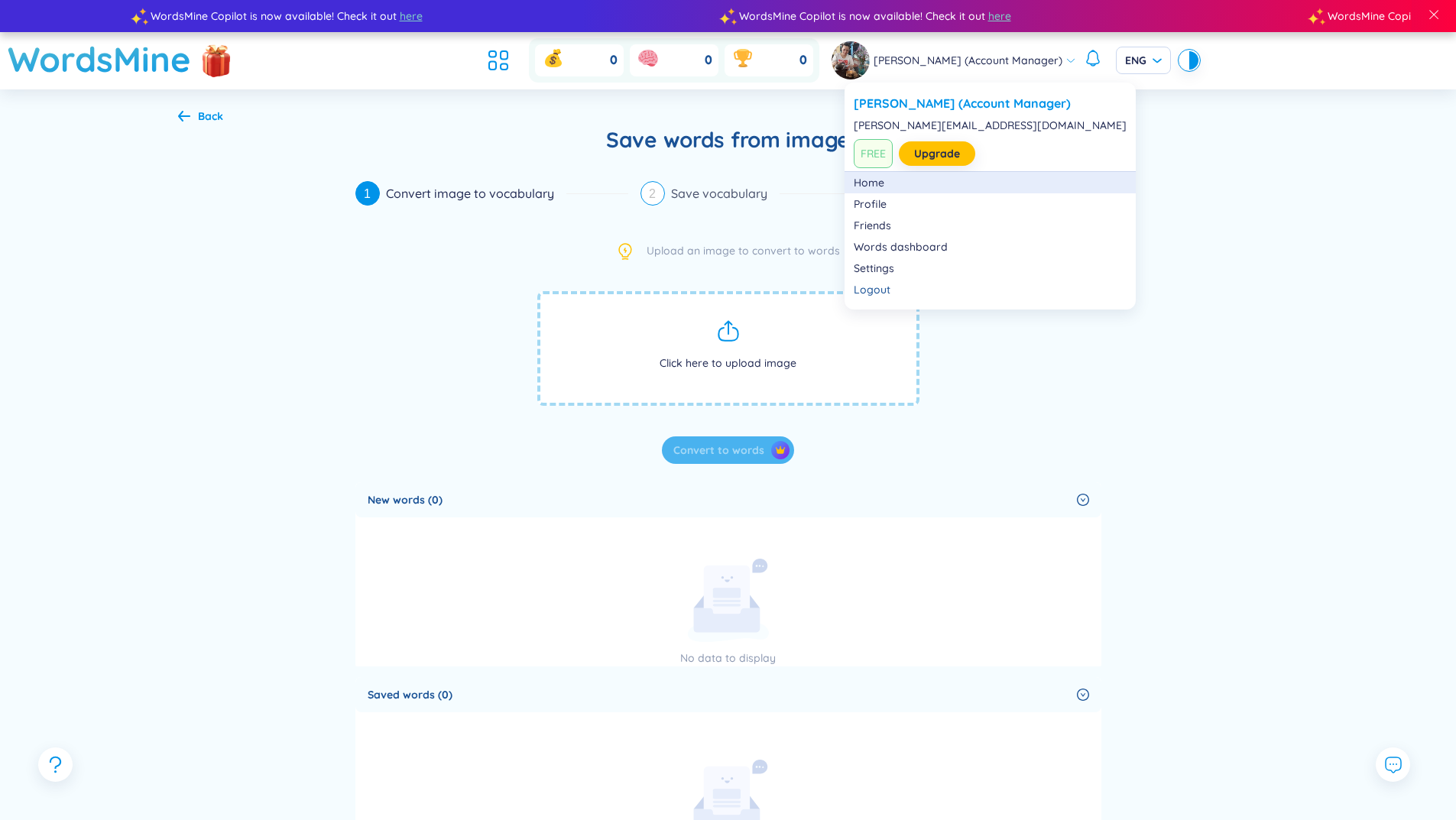
click at [871, 180] on link "Home" at bounding box center [990, 182] width 273 height 15
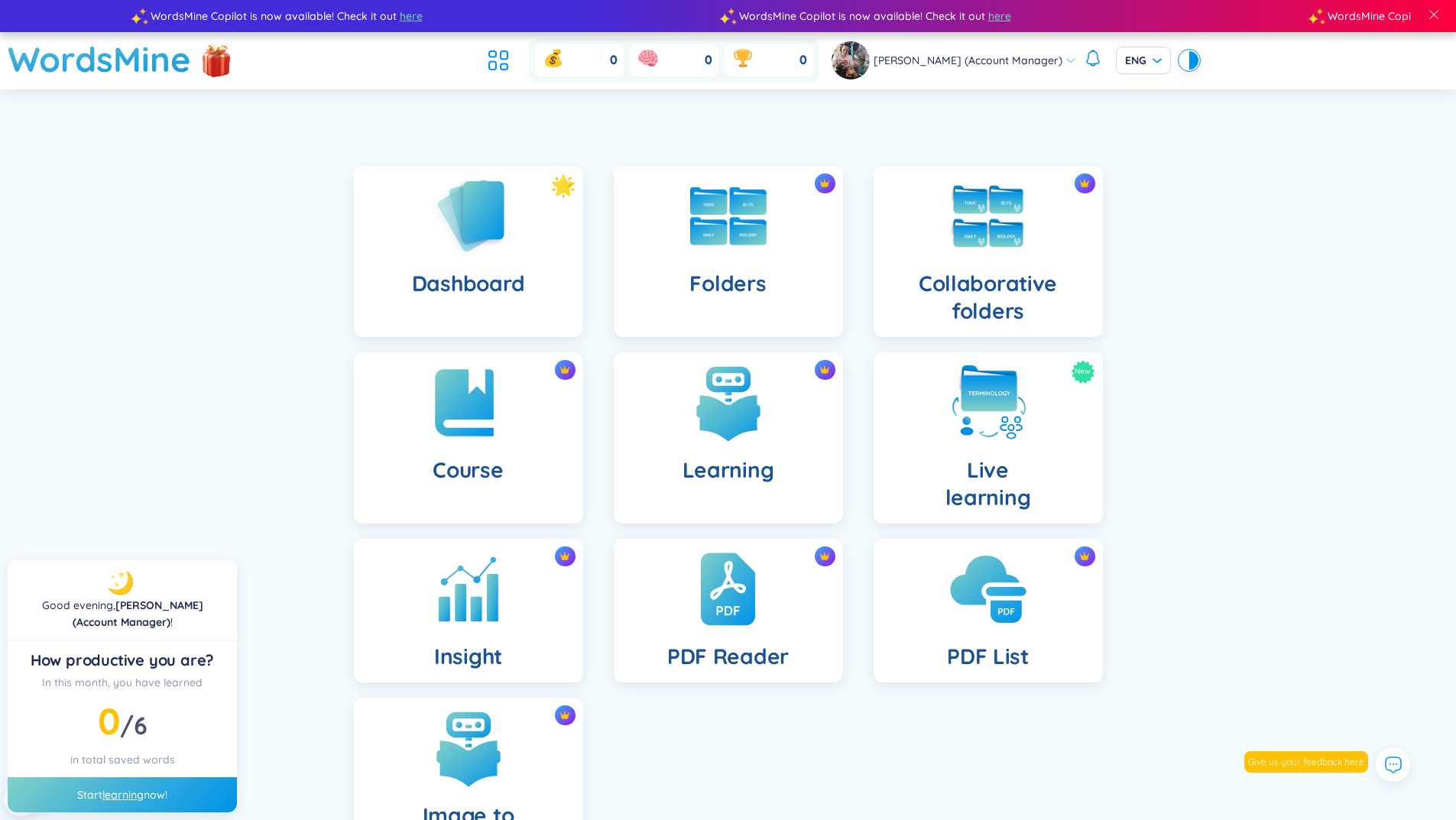
click at [1012, 632] on div "PDF List" at bounding box center [988, 610] width 229 height 144
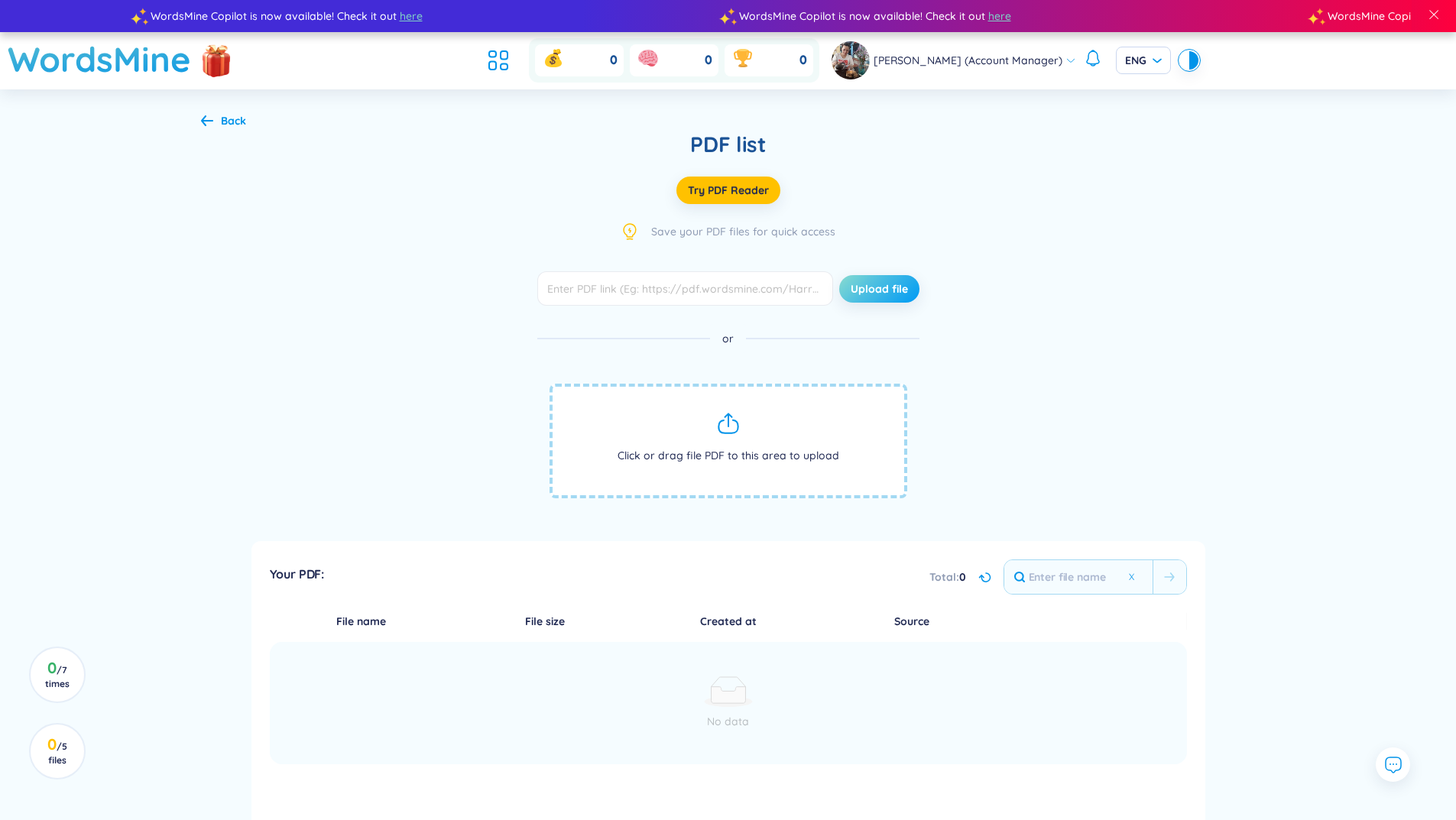
click at [873, 279] on button "Upload file" at bounding box center [879, 288] width 80 height 27
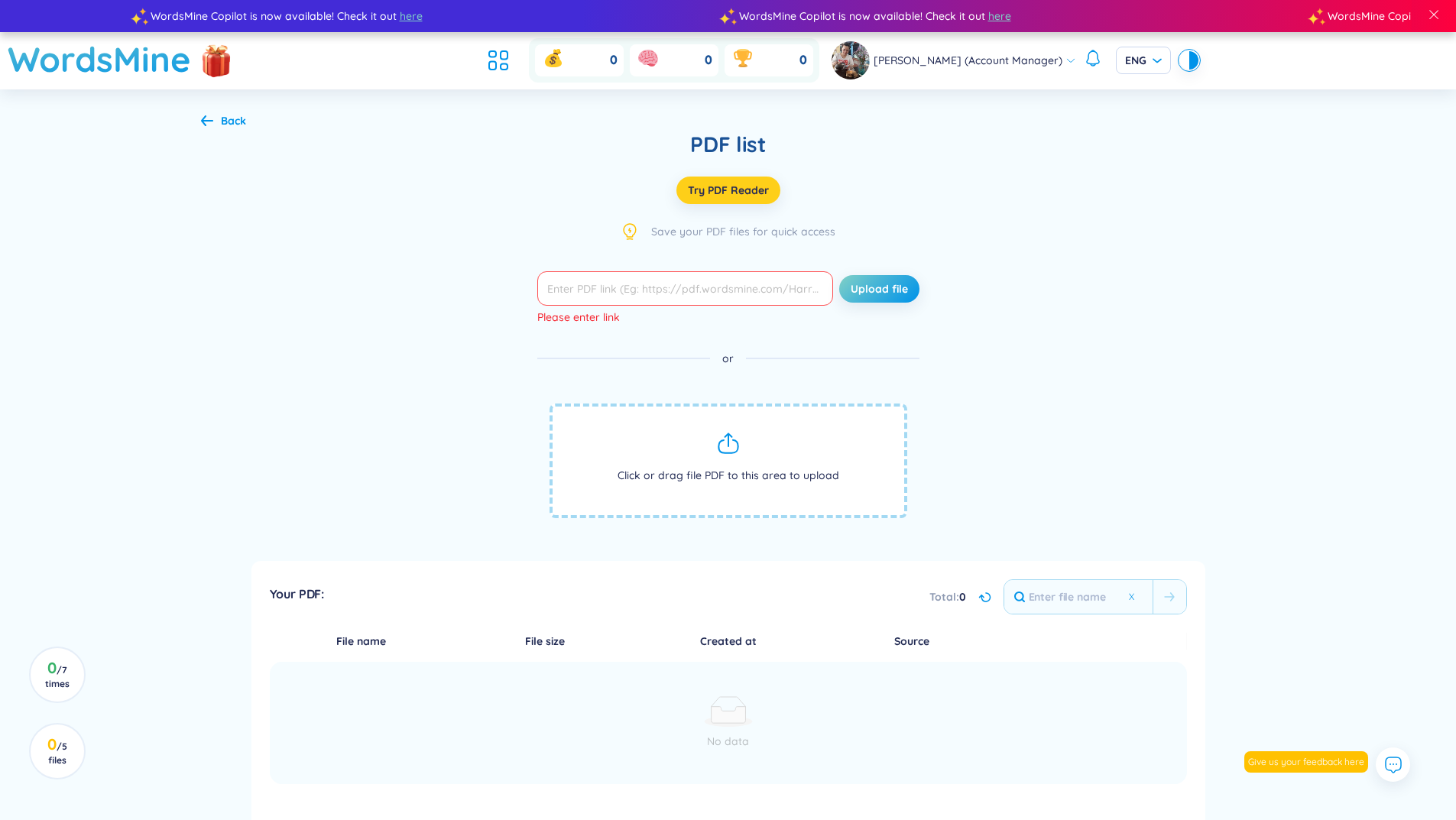
click at [728, 183] on span "Try PDF Reader" at bounding box center [728, 190] width 81 height 15
click at [1126, 312] on div "Upload file Please enter link or Click or drag file PDF to this area to upload" at bounding box center [728, 407] width 1055 height 272
